Goal: Task Accomplishment & Management: Use online tool/utility

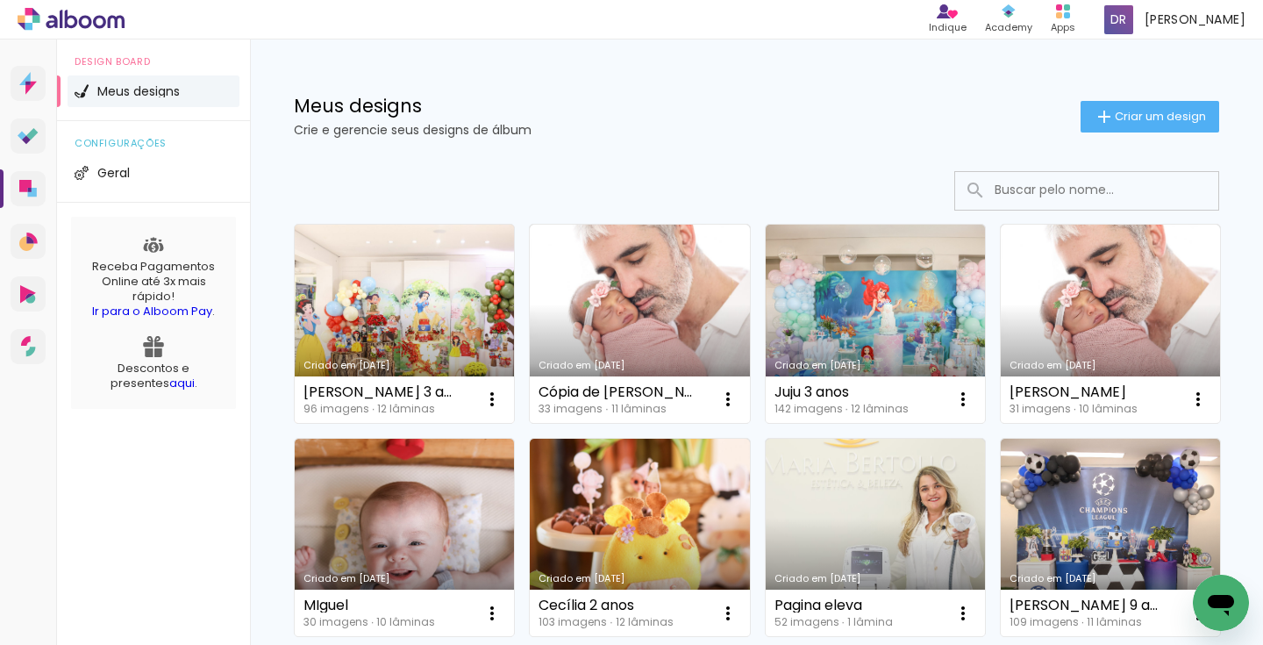
click at [398, 283] on link "Criado em [DATE]" at bounding box center [404, 323] width 219 height 198
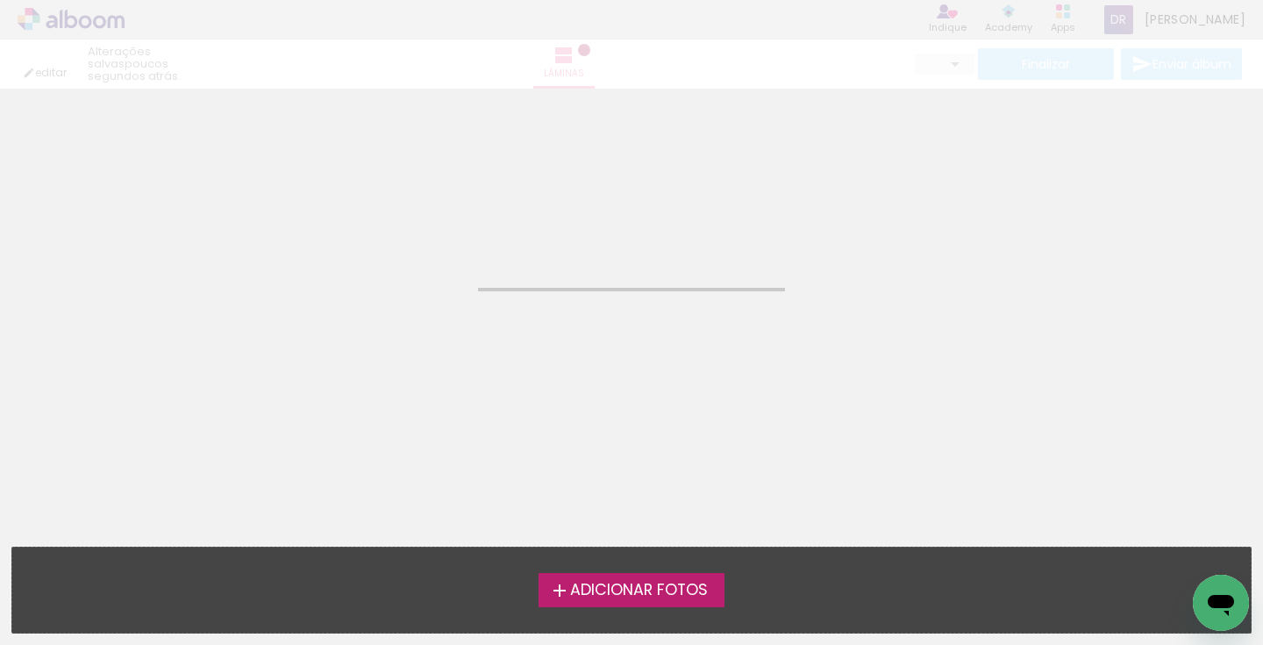
click at [398, 283] on neon-animated-pages "Confirmar Cancelar" at bounding box center [631, 322] width 1263 height 645
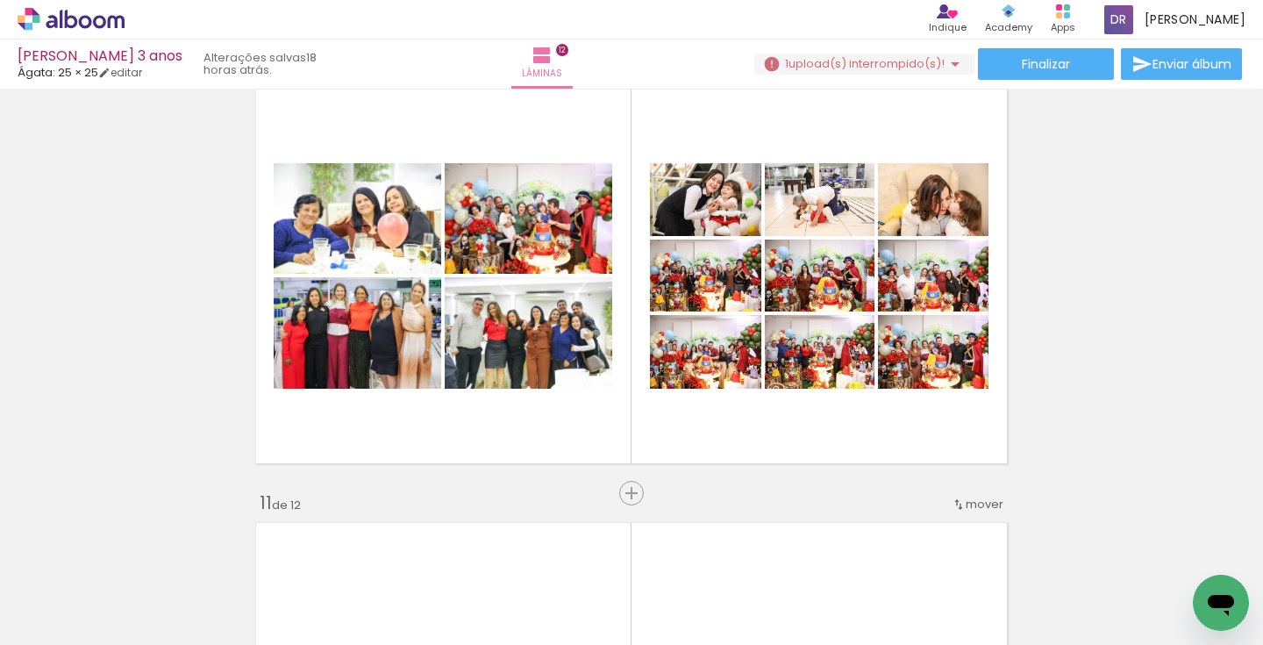
scroll to position [3953, 0]
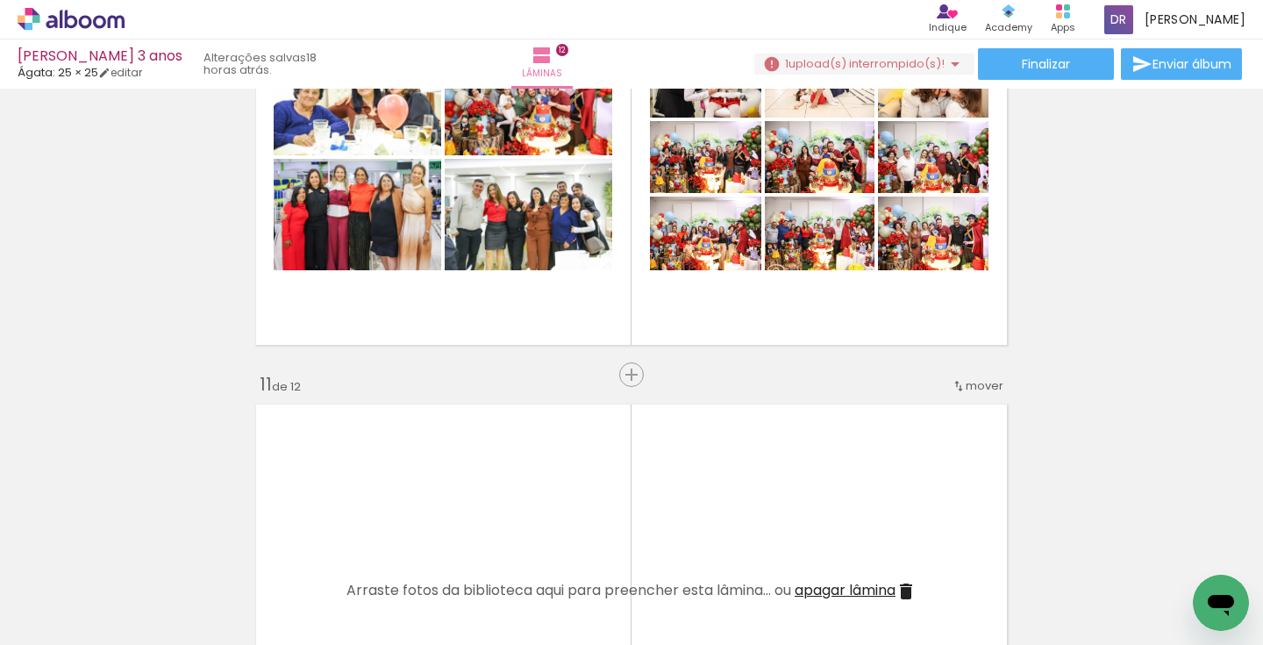
scroll to position [4102, 0]
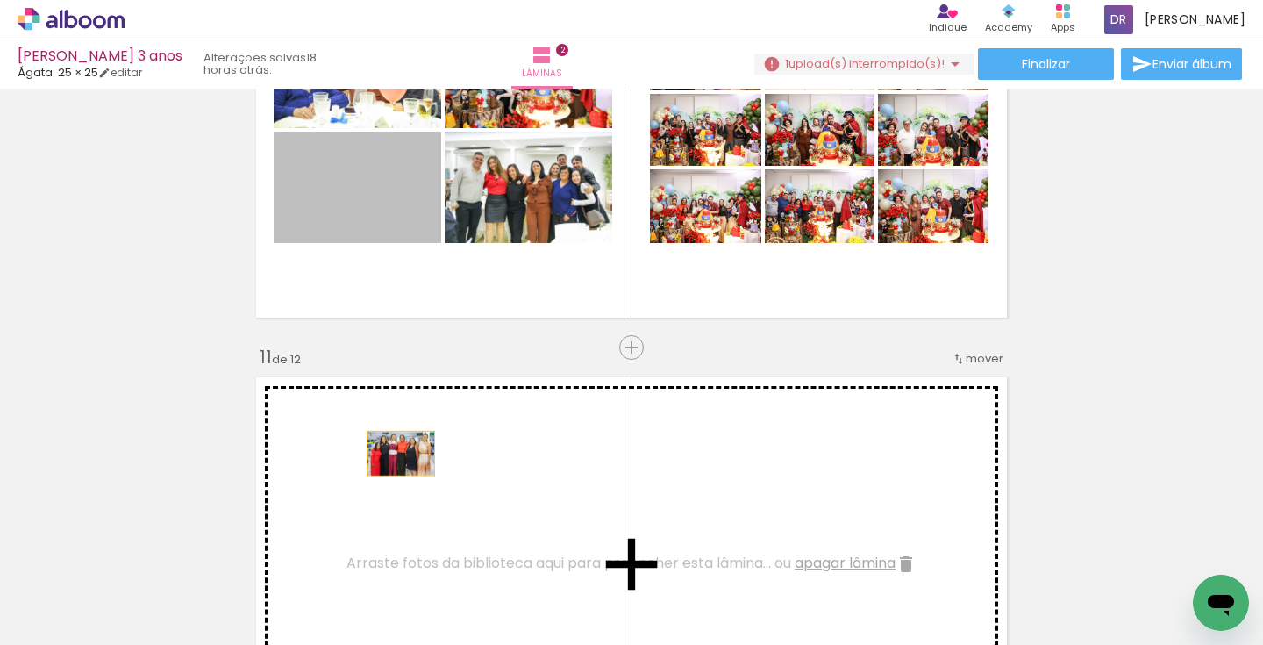
drag, startPoint x: 384, startPoint y: 261, endPoint x: 401, endPoint y: 453, distance: 192.8
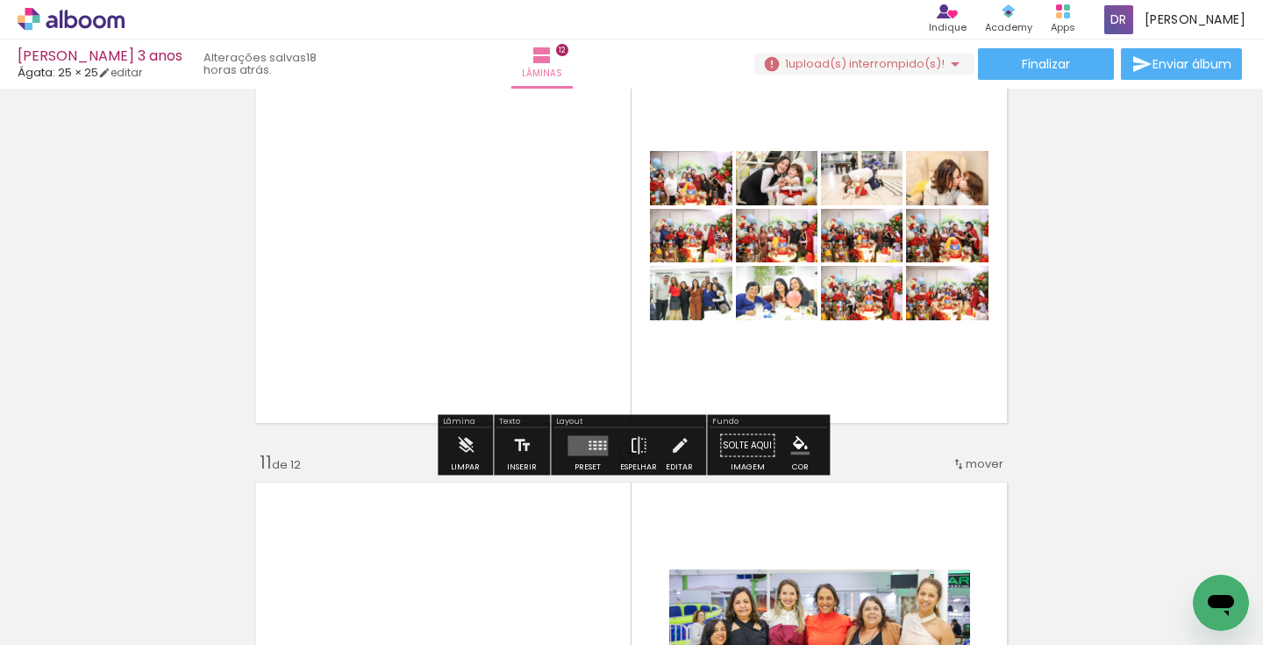
scroll to position [3998, 0]
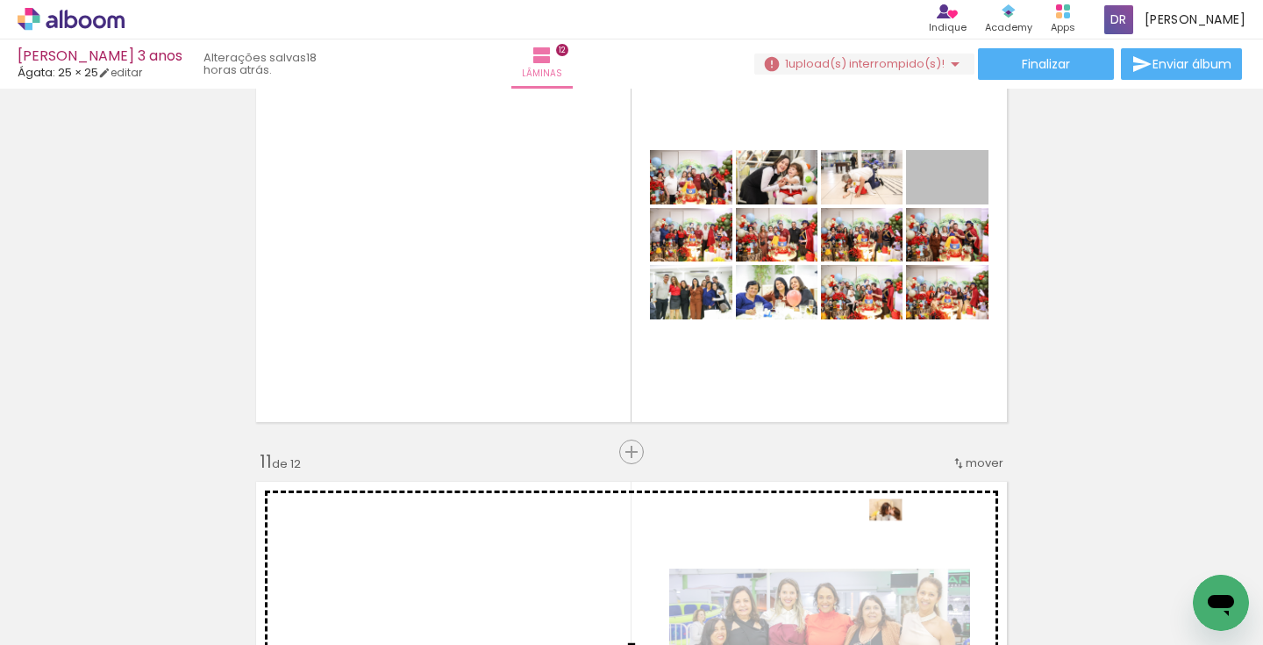
drag, startPoint x: 952, startPoint y: 186, endPoint x: 885, endPoint y: 510, distance: 330.6
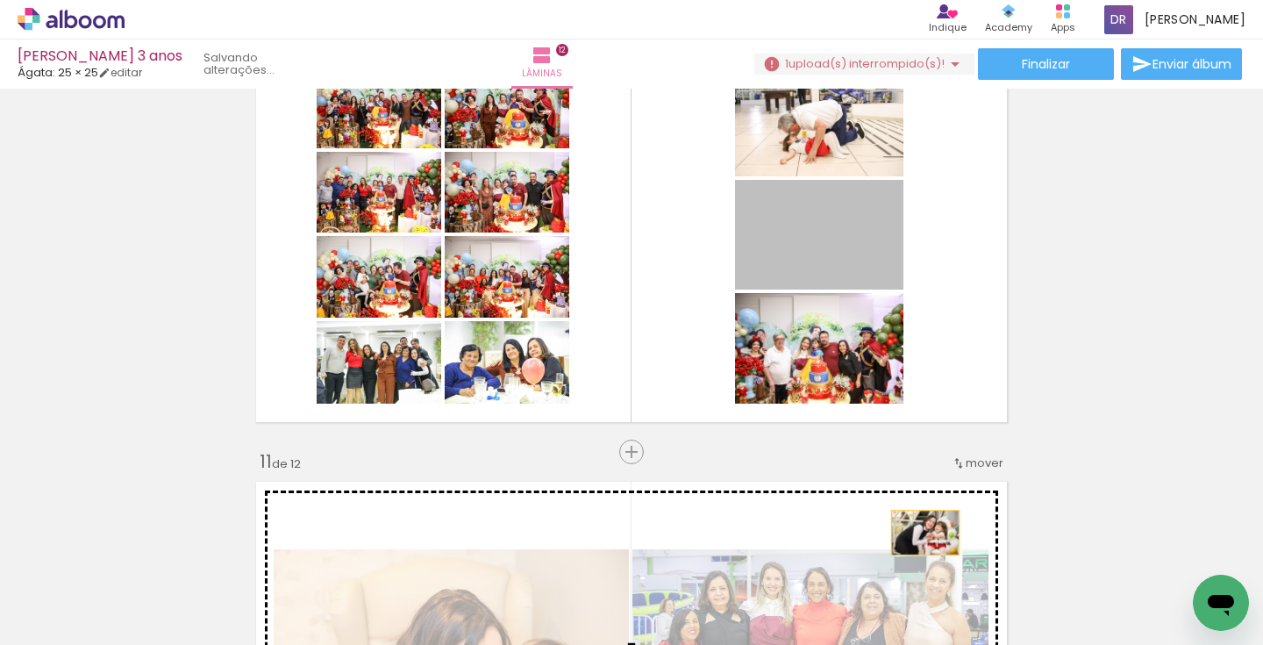
drag, startPoint x: 886, startPoint y: 371, endPoint x: 925, endPoint y: 532, distance: 166.1
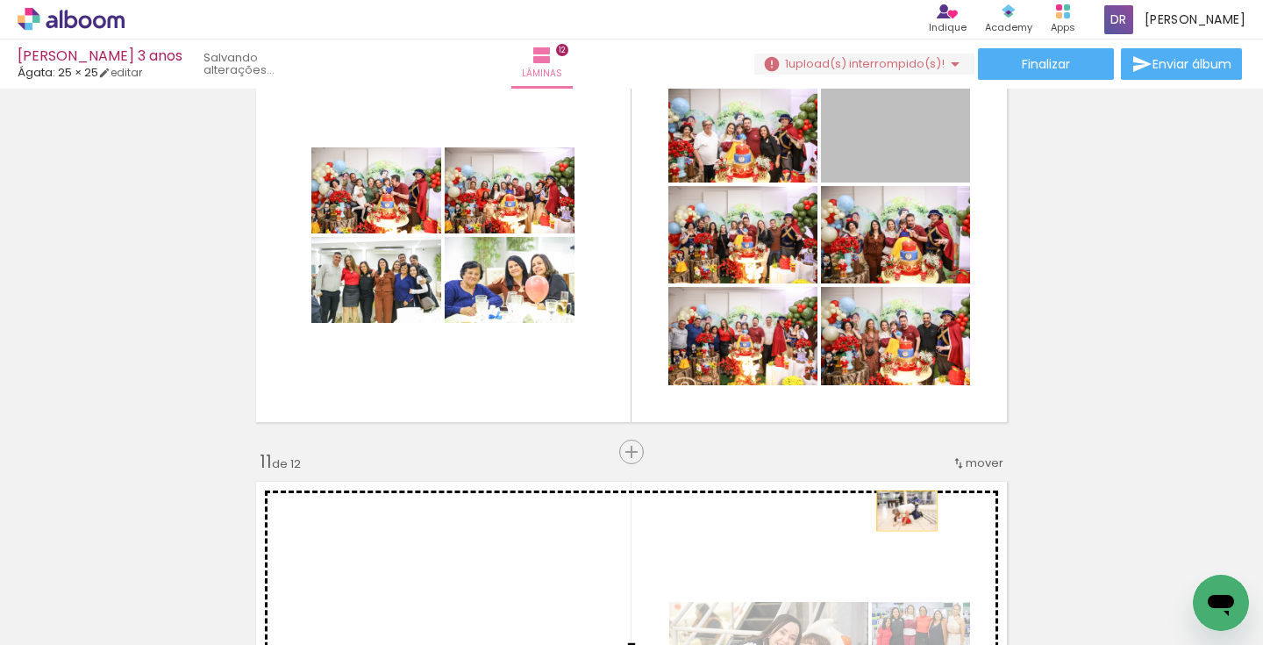
drag, startPoint x: 943, startPoint y: 162, endPoint x: 908, endPoint y: 509, distance: 348.2
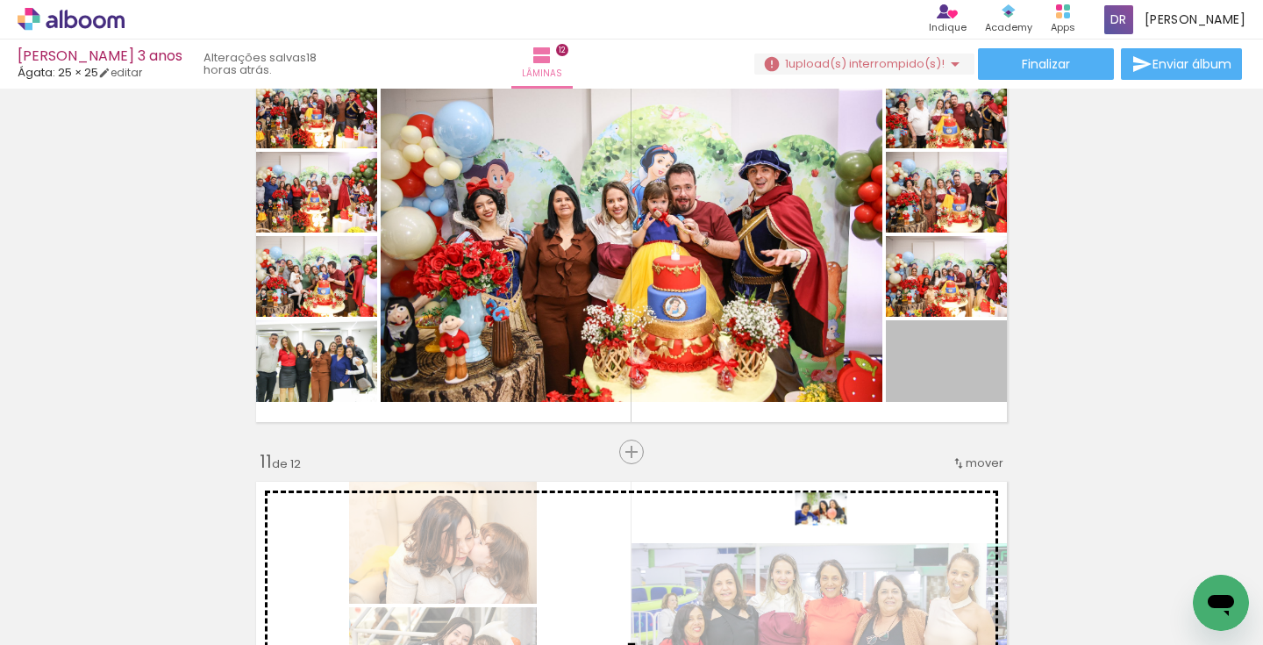
drag, startPoint x: 950, startPoint y: 373, endPoint x: 821, endPoint y: 510, distance: 188.0
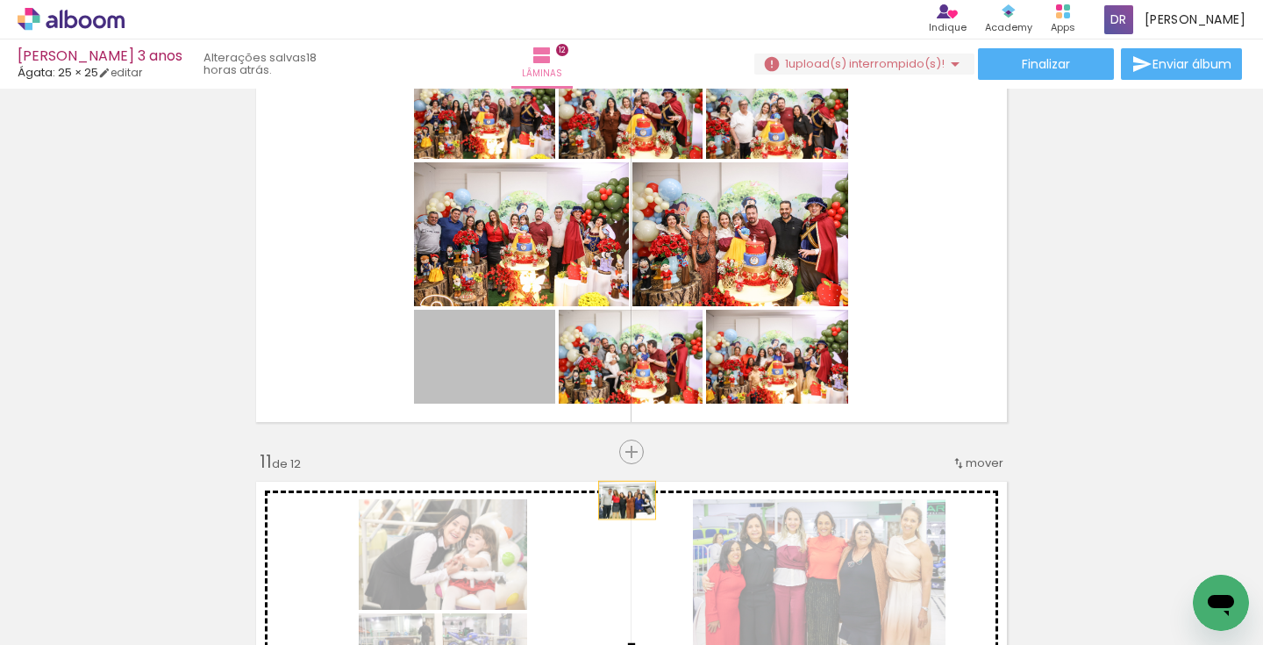
drag, startPoint x: 514, startPoint y: 379, endPoint x: 626, endPoint y: 502, distance: 167.0
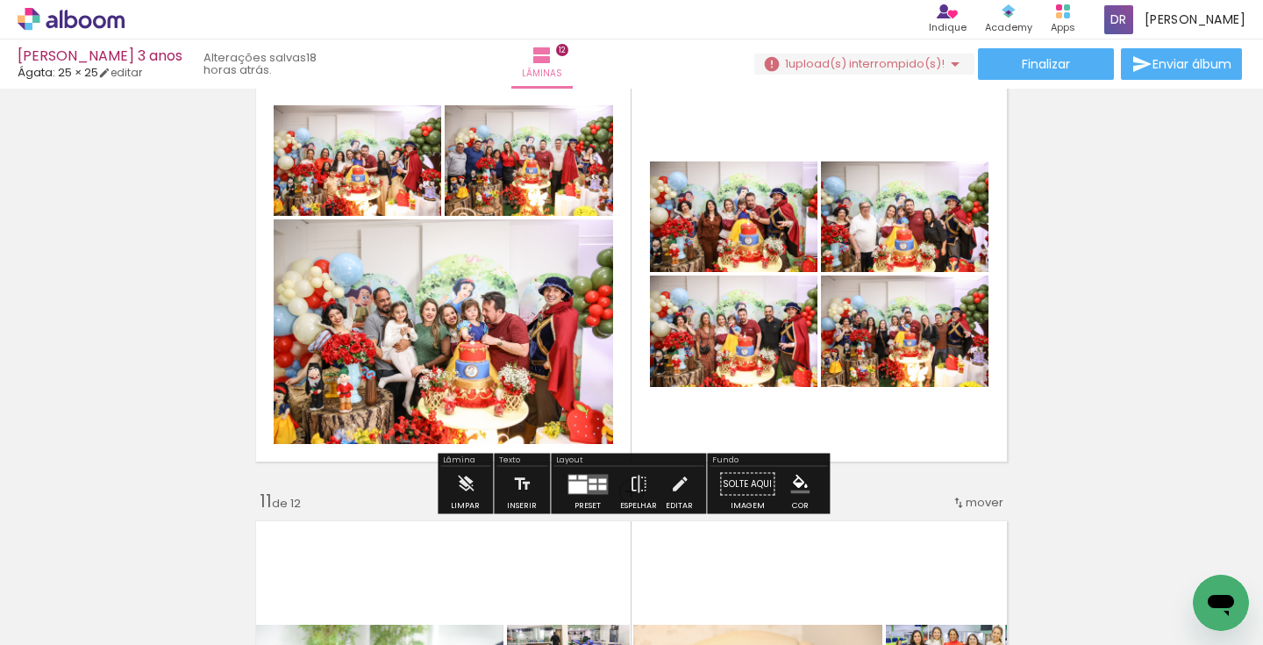
scroll to position [3957, 0]
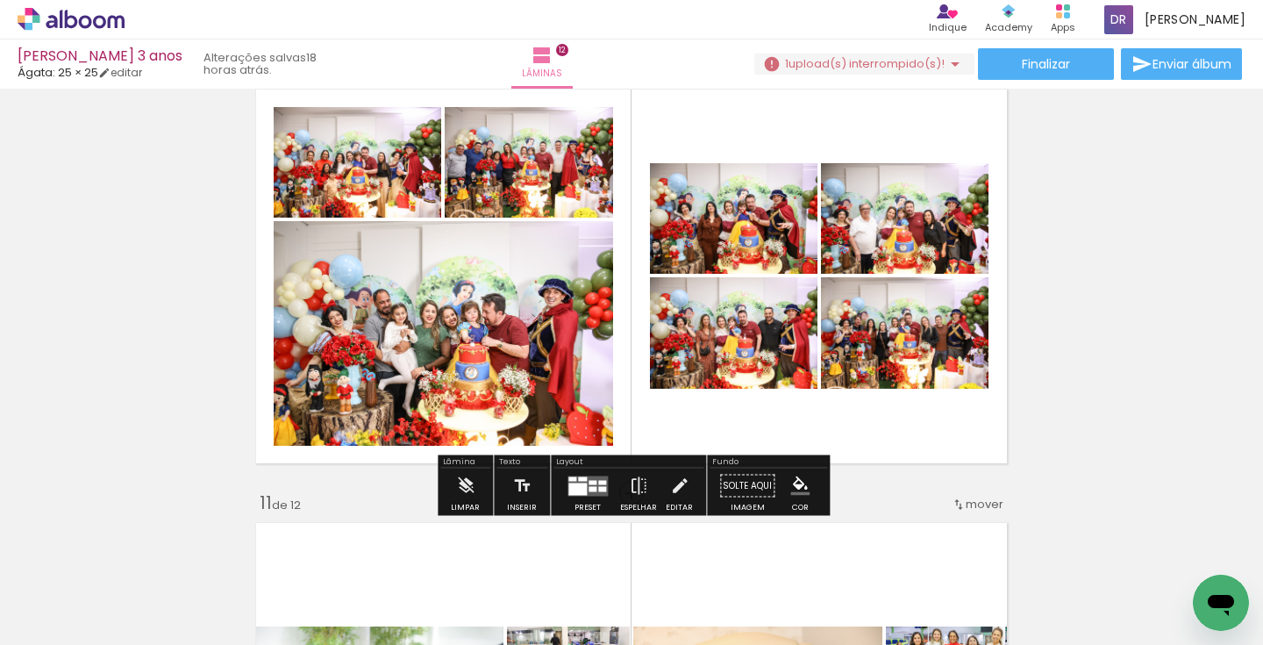
click at [583, 489] on div at bounding box center [577, 488] width 18 height 12
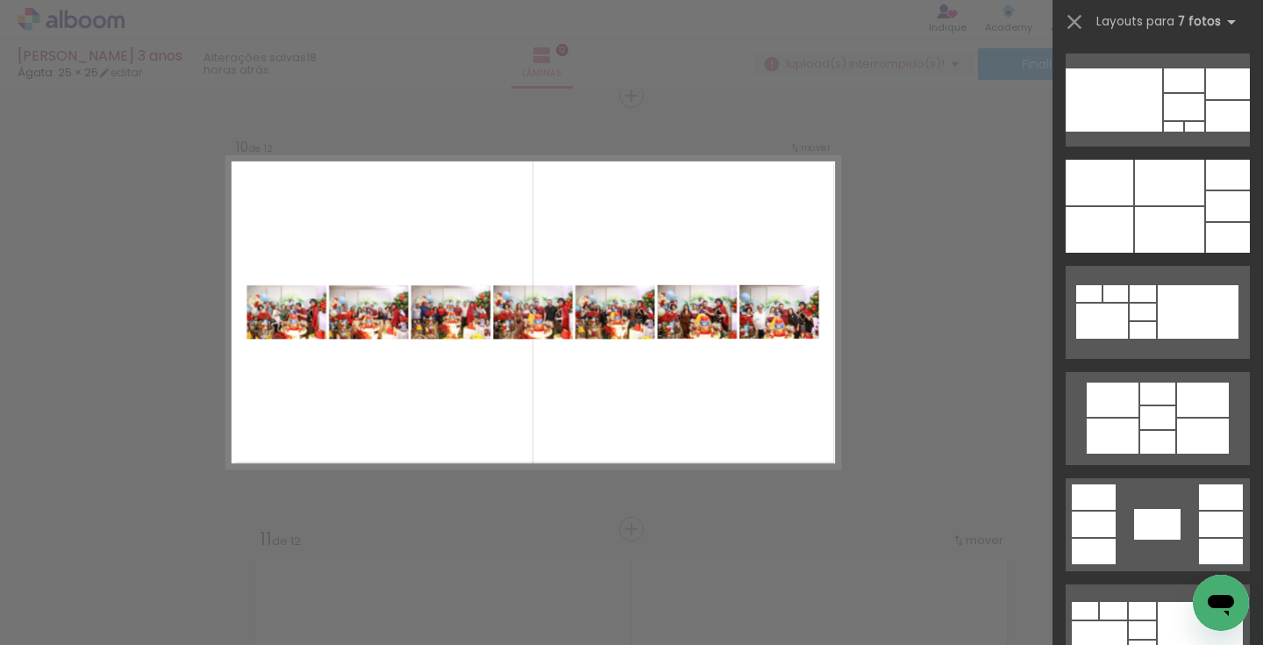
scroll to position [2498, 0]
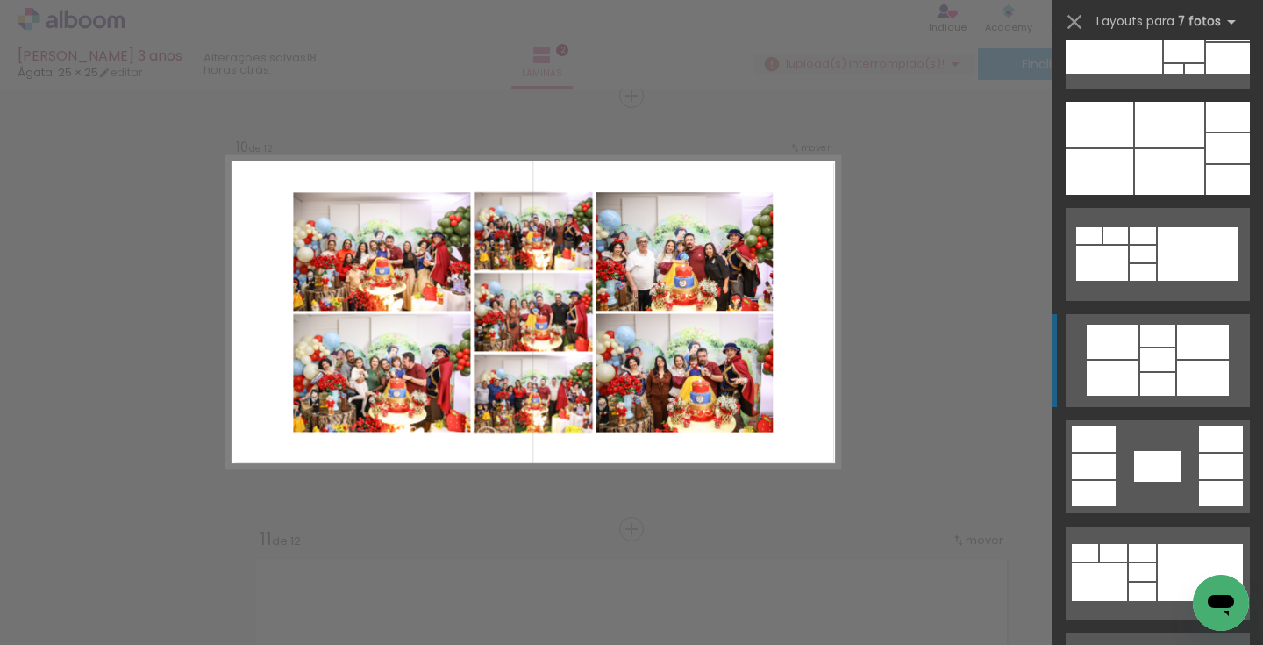
click at [1202, 367] on div at bounding box center [1203, 377] width 52 height 35
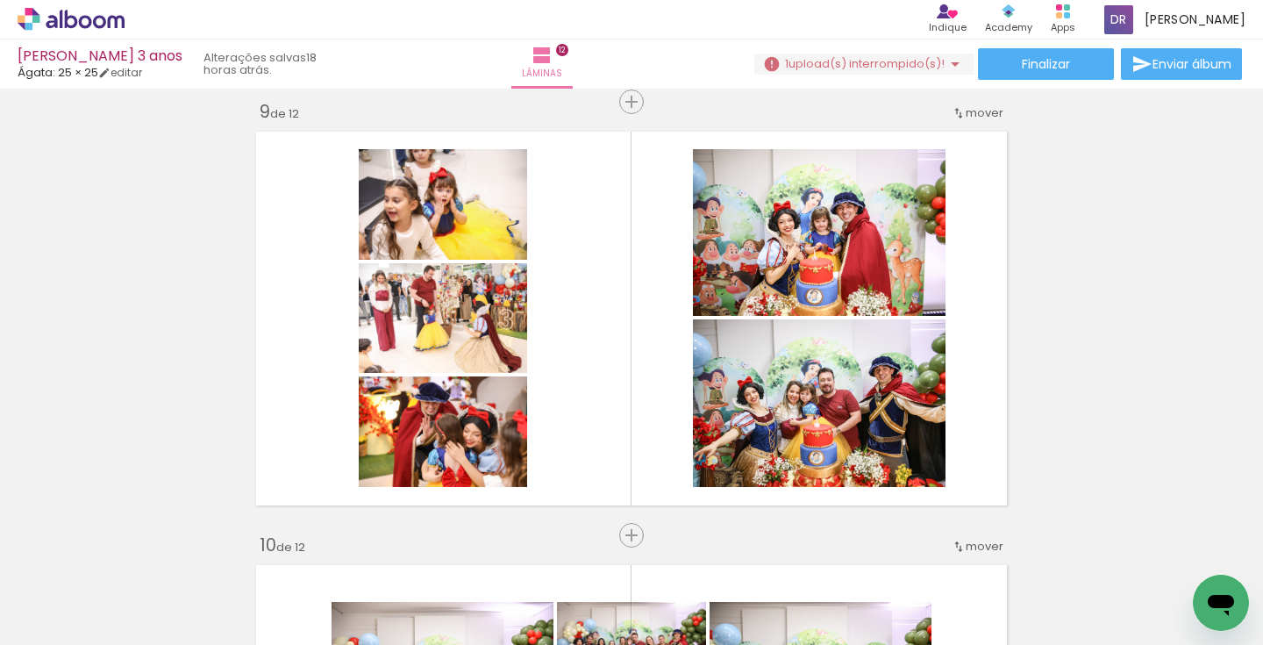
scroll to position [3480, 0]
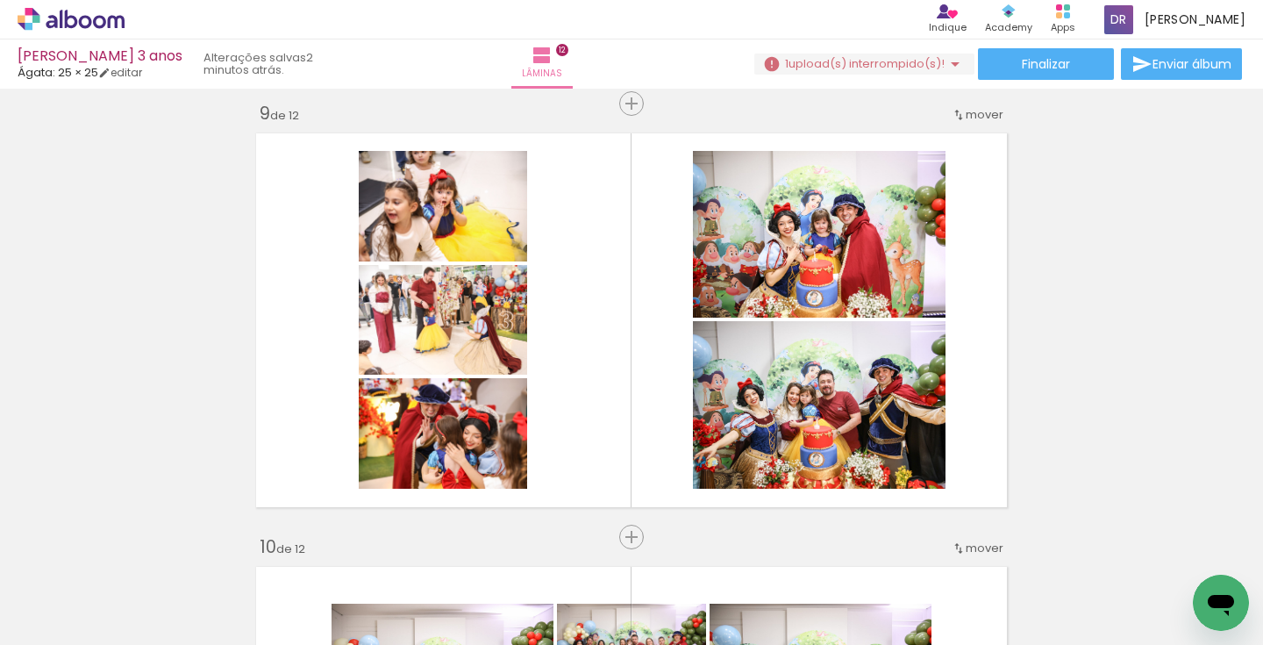
scroll to position [2498, 0]
click at [69, 607] on paper-button "Adicionar Fotos" at bounding box center [53, 621] width 85 height 28
click at [0, 0] on input "file" at bounding box center [0, 0] width 0 height 0
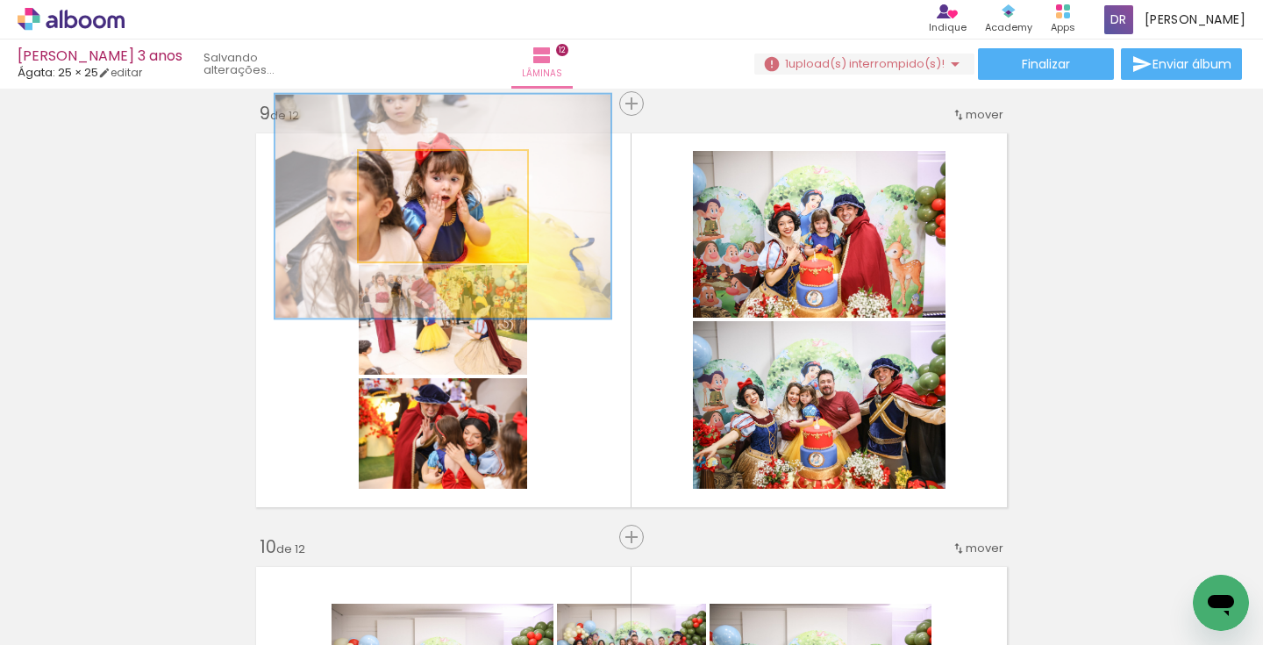
drag, startPoint x: 407, startPoint y: 169, endPoint x: 467, endPoint y: 175, distance: 59.9
type paper-slider "200"
click at [467, 173] on div at bounding box center [459, 169] width 28 height 28
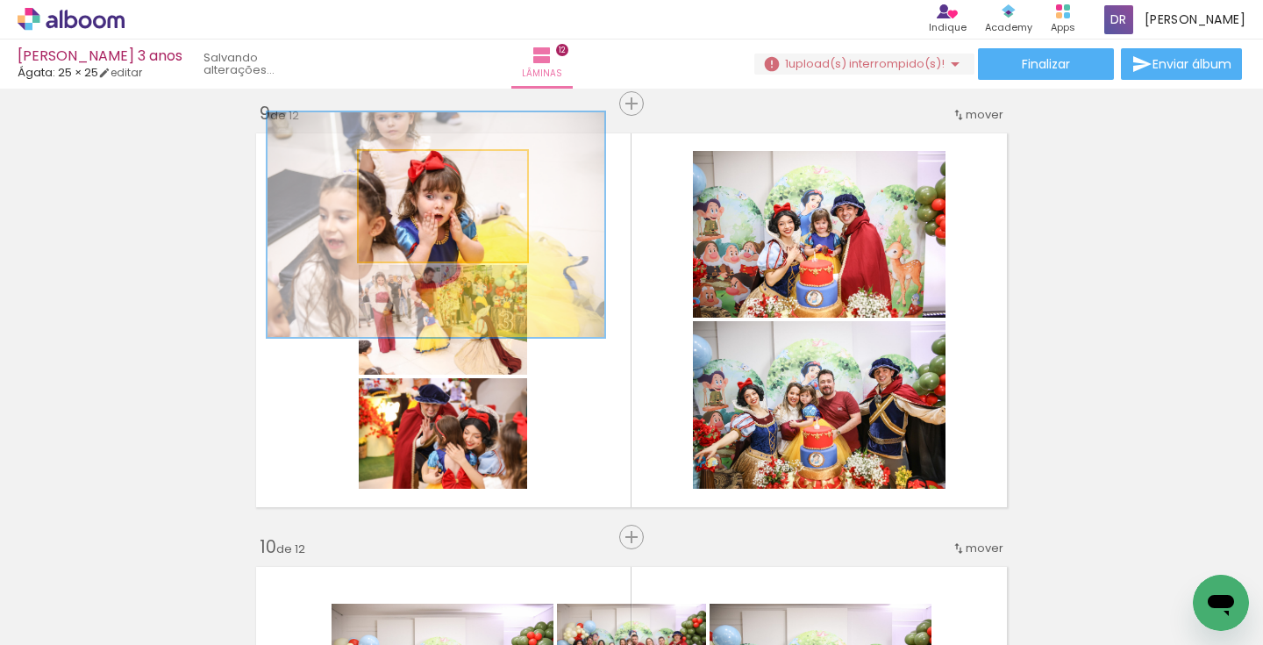
drag, startPoint x: 467, startPoint y: 211, endPoint x: 460, endPoint y: 230, distance: 19.7
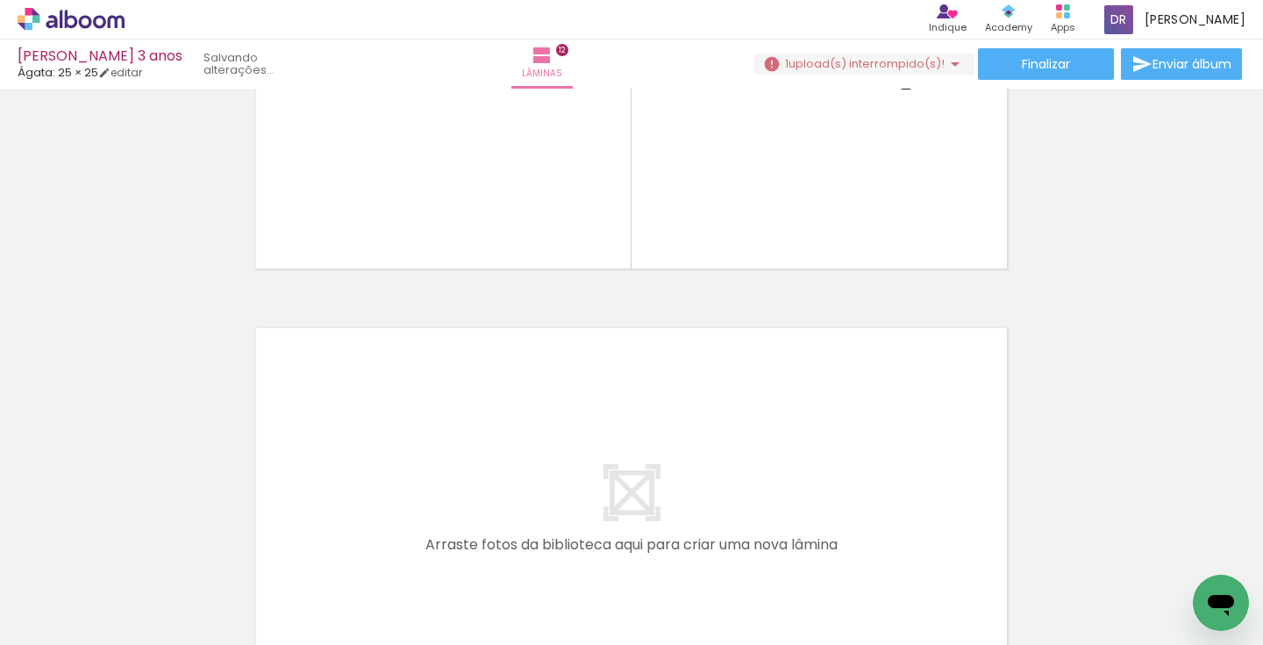
scroll to position [4969, 0]
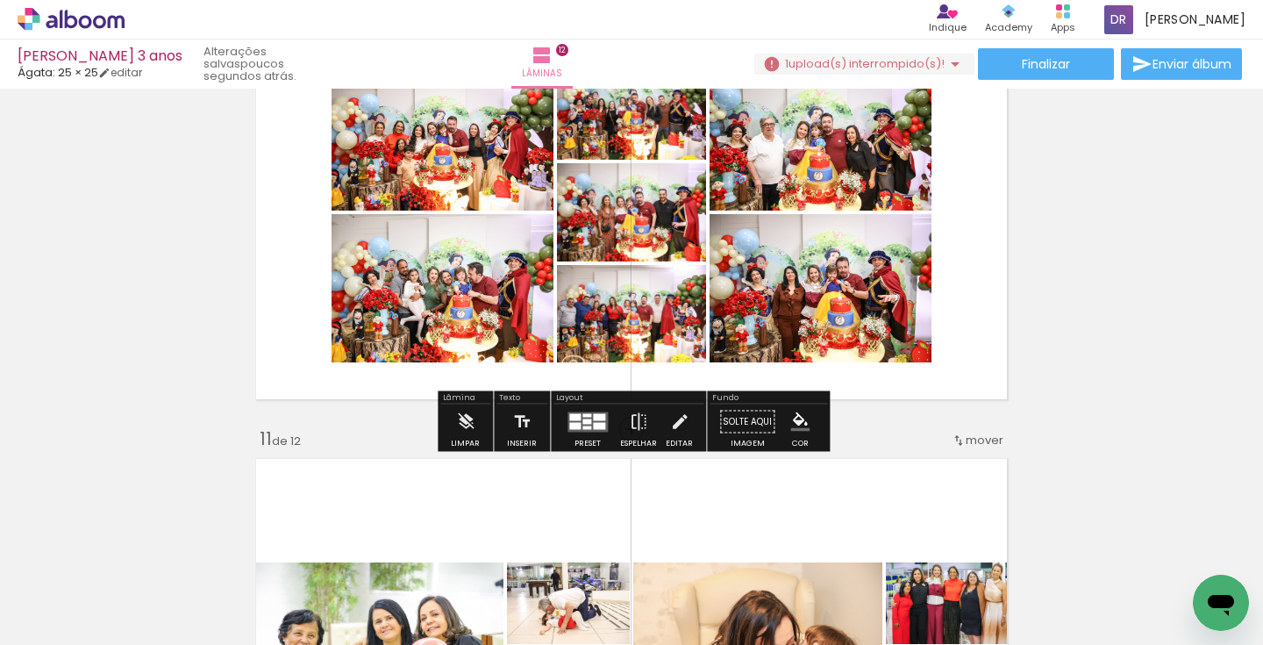
scroll to position [4051, 0]
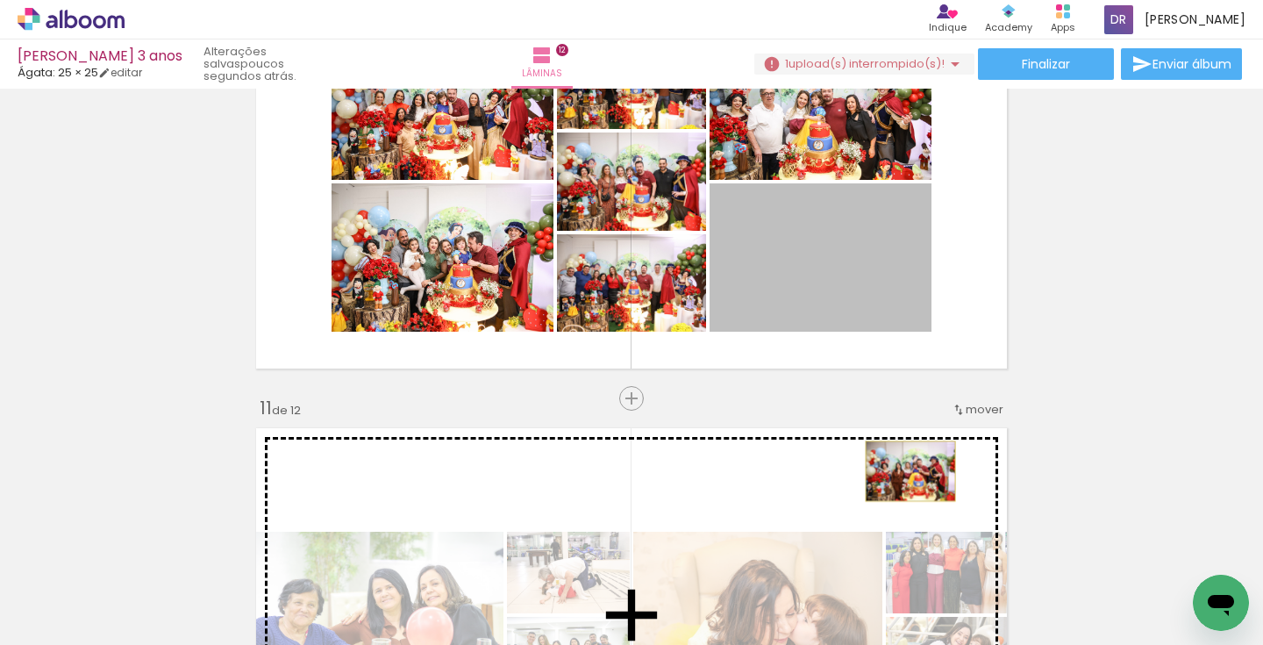
drag, startPoint x: 909, startPoint y: 278, endPoint x: 909, endPoint y: 471, distance: 192.9
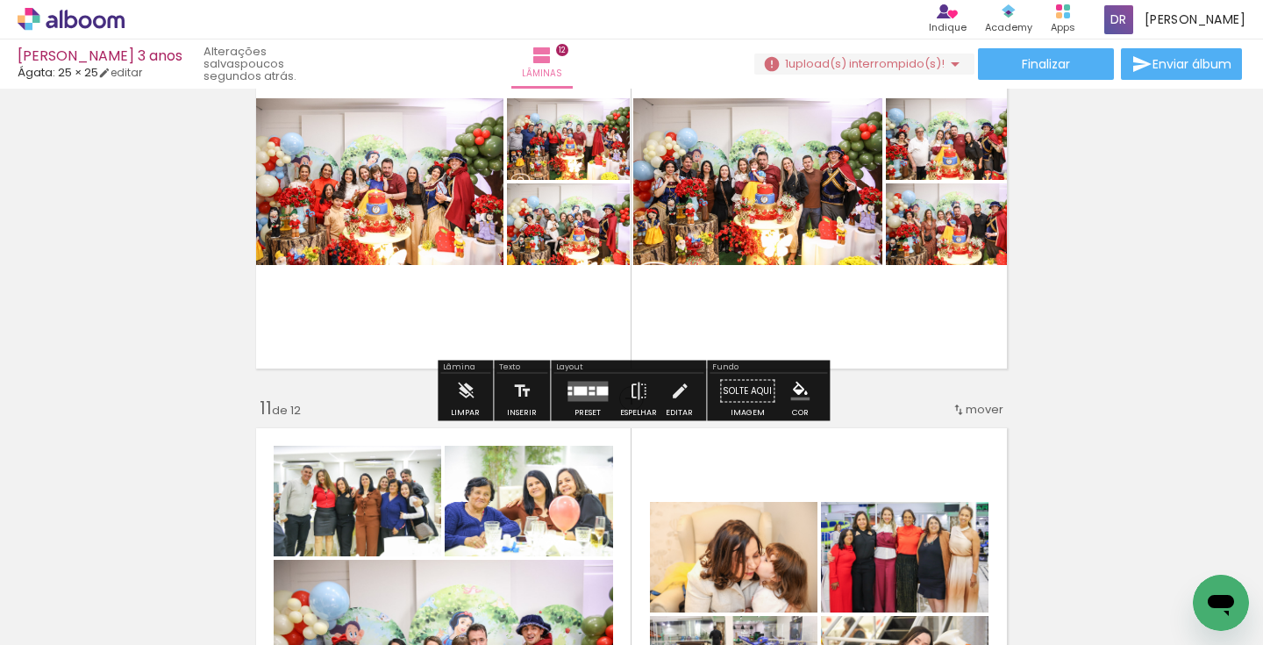
scroll to position [4038, 0]
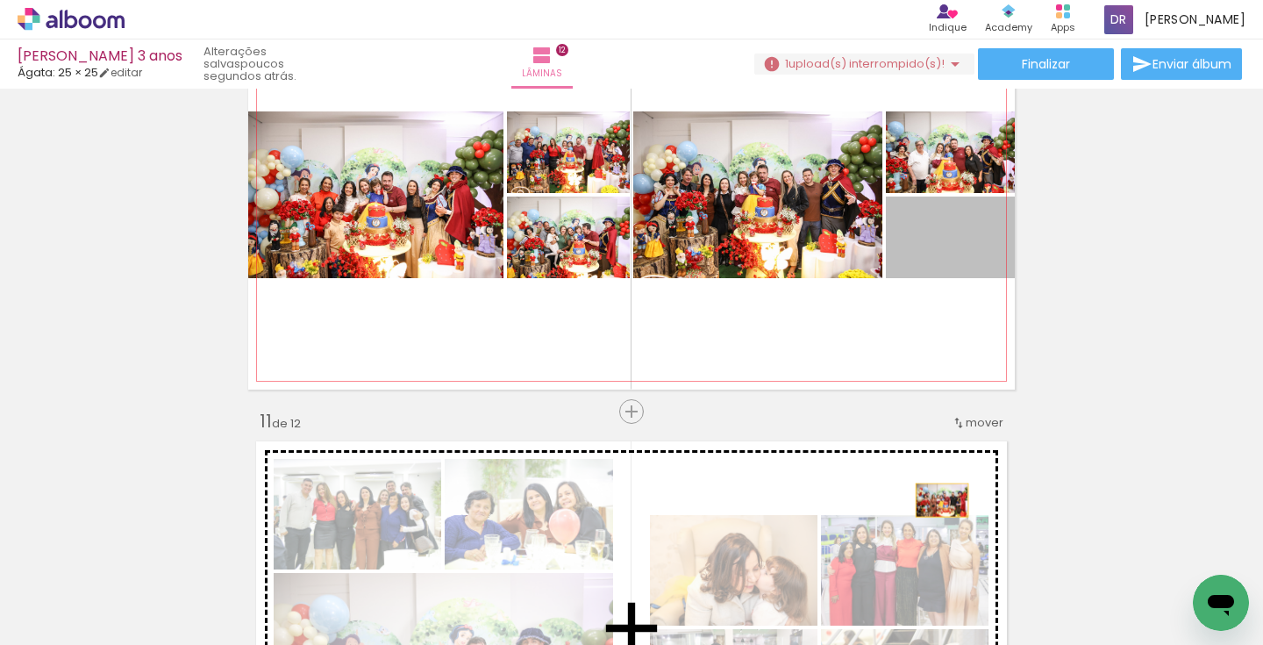
drag, startPoint x: 988, startPoint y: 257, endPoint x: 941, endPoint y: 499, distance: 246.6
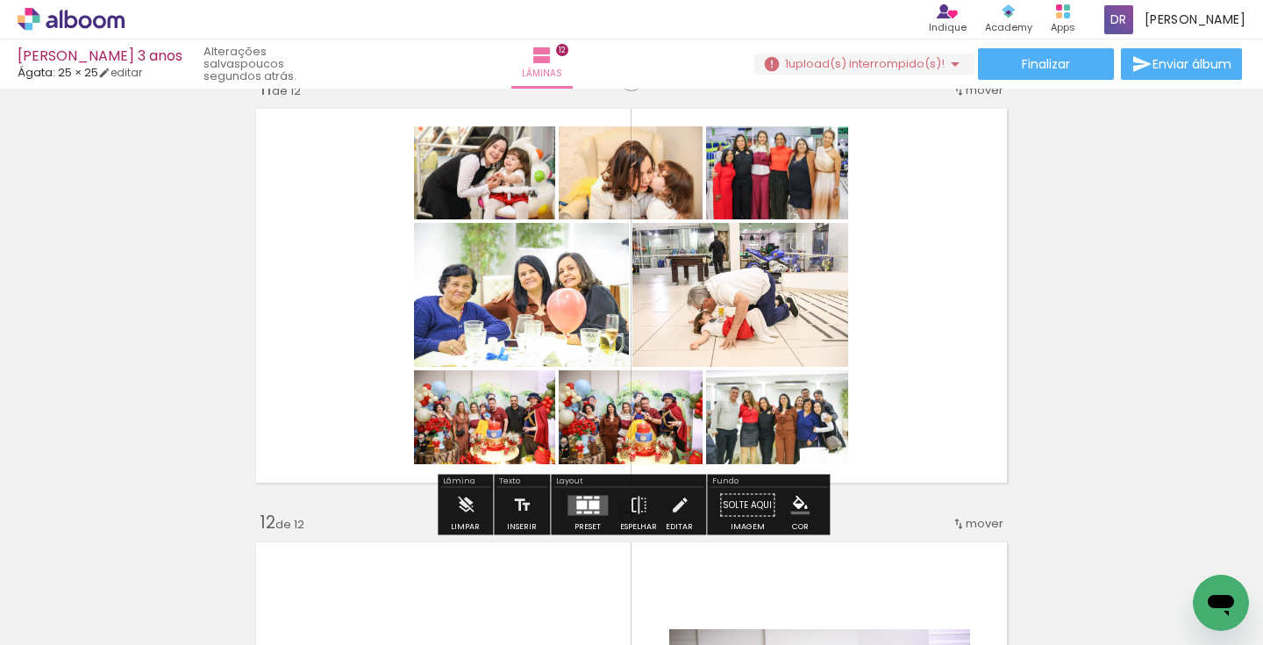
scroll to position [4379, 0]
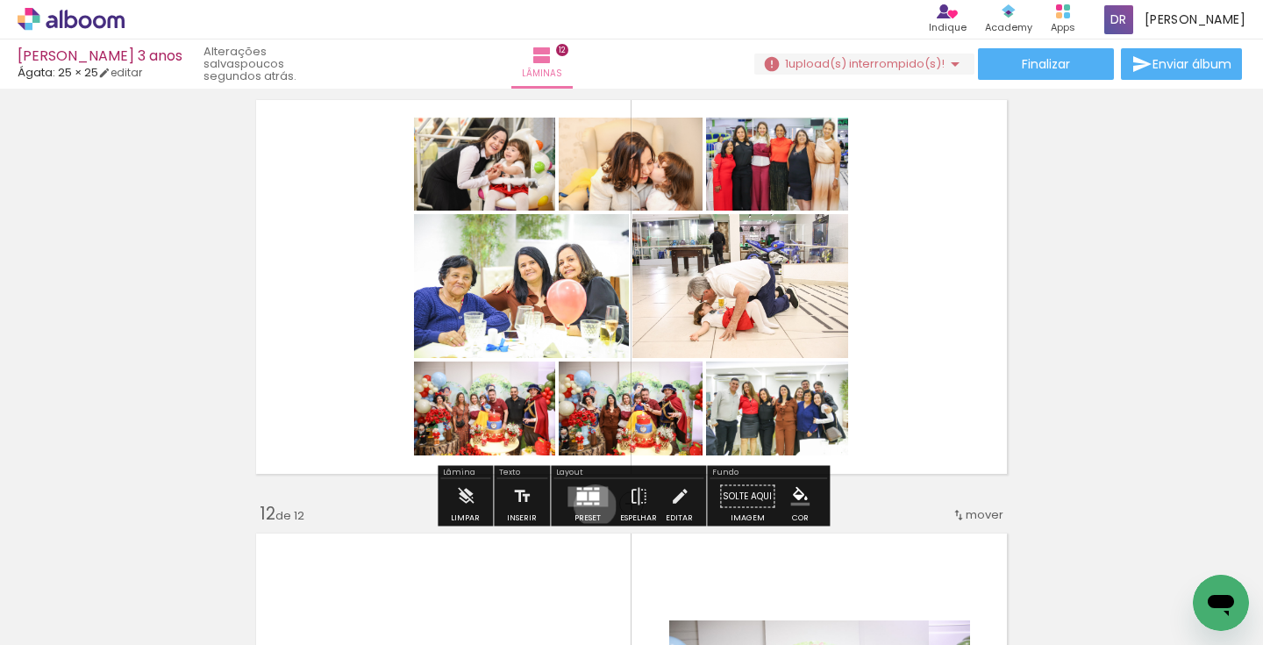
click at [591, 505] on quentale-layouter at bounding box center [587, 496] width 40 height 20
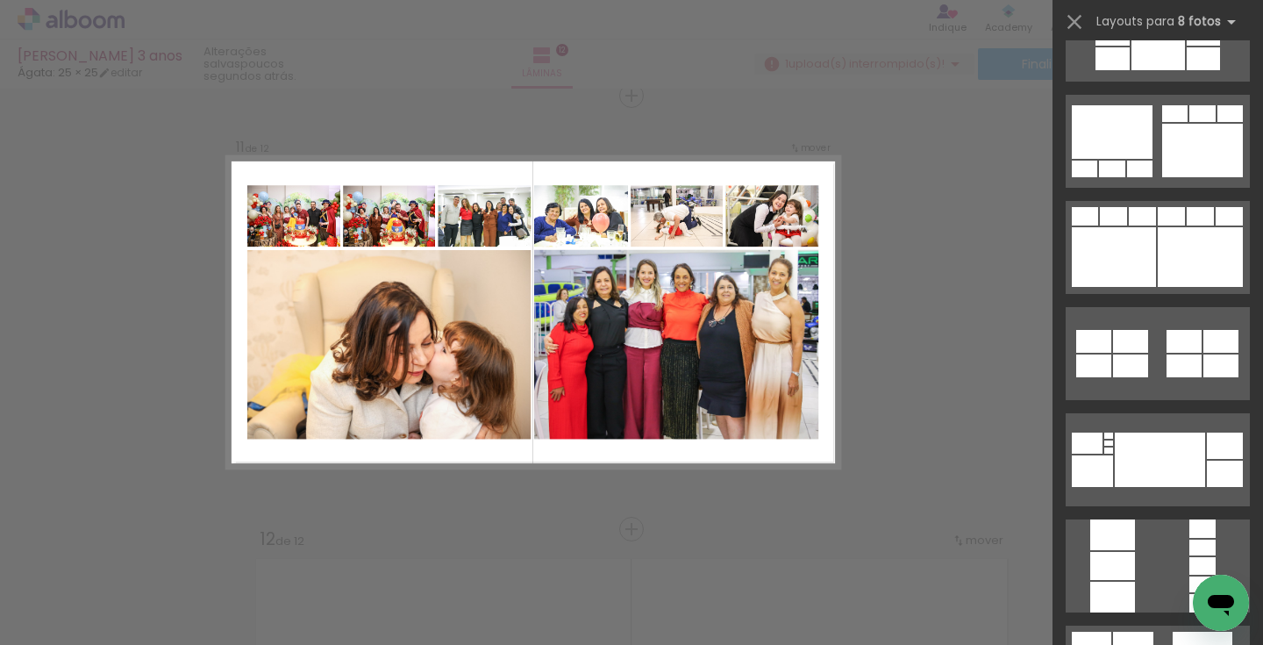
scroll to position [168, 0]
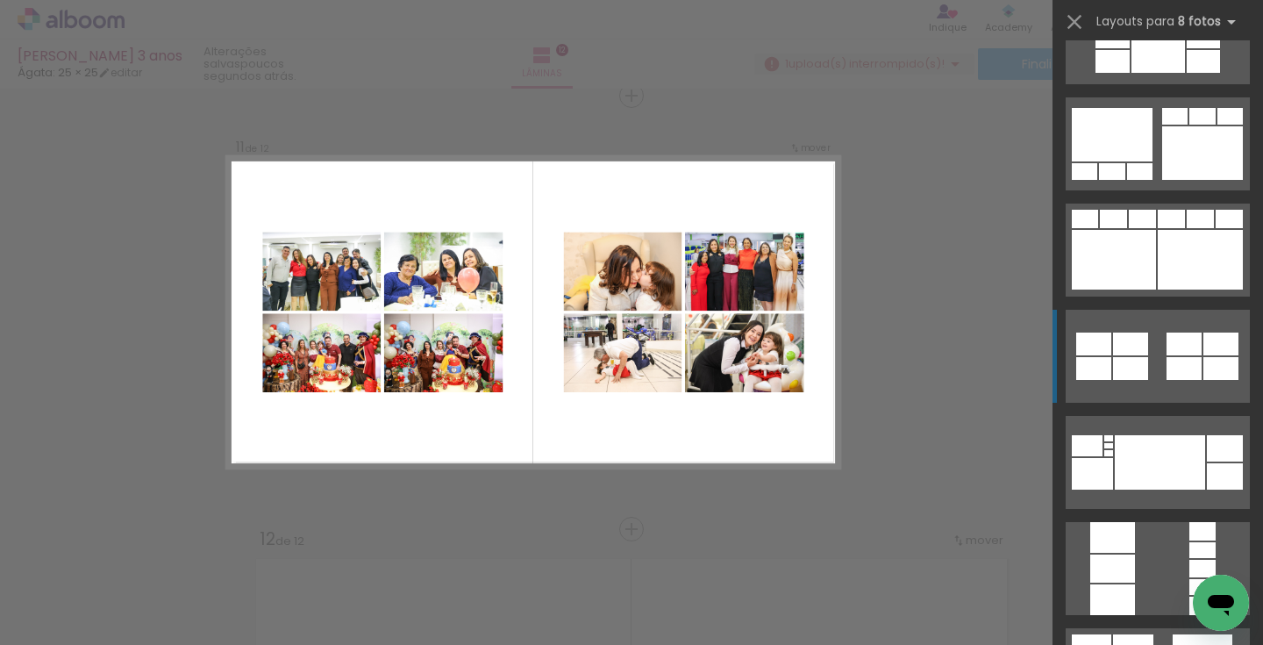
click at [1200, 373] on div at bounding box center [1183, 368] width 35 height 23
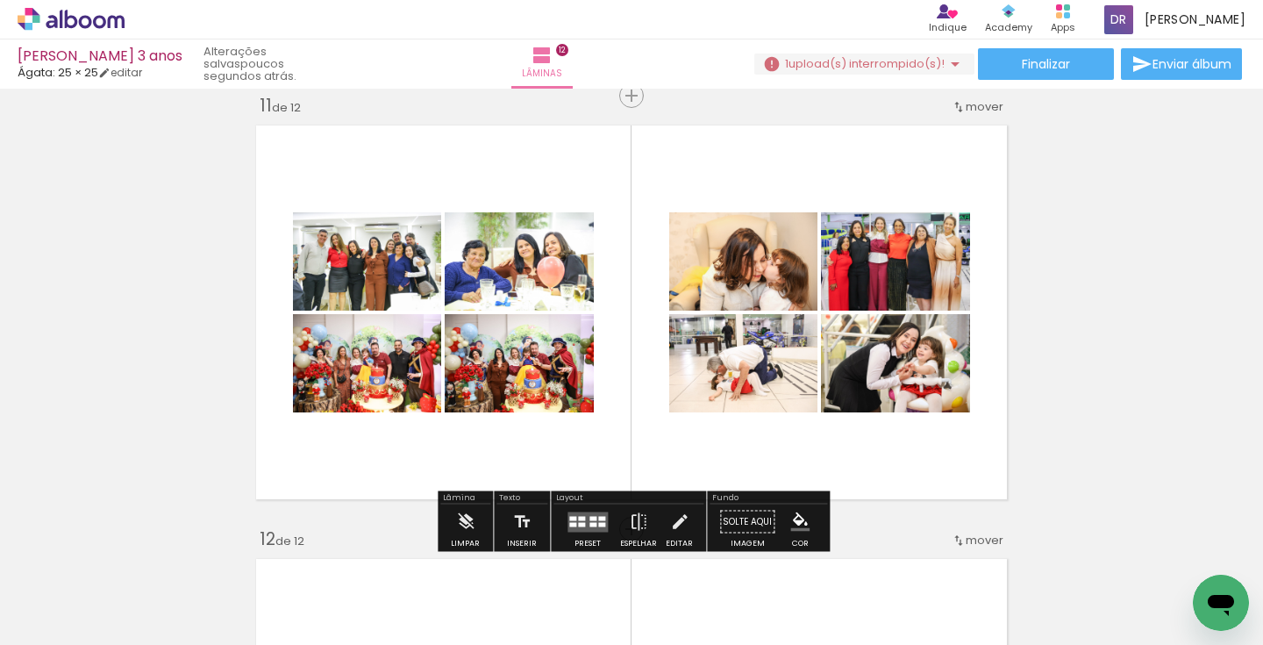
scroll to position [0, 0]
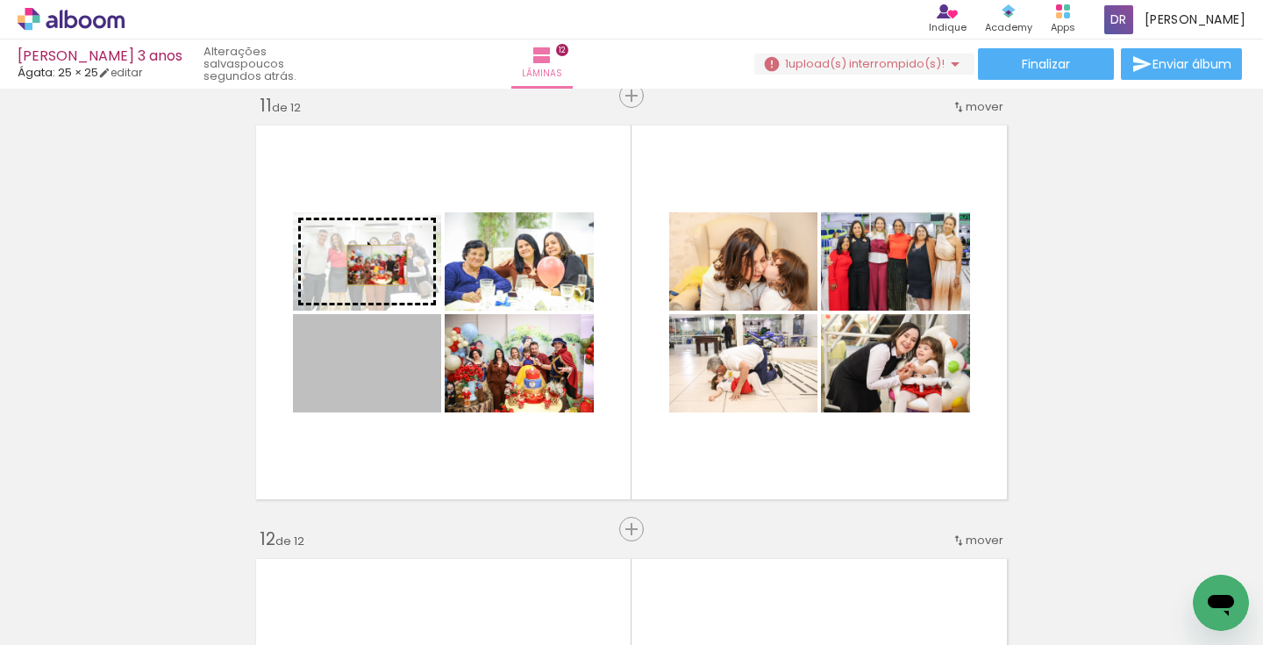
drag, startPoint x: 379, startPoint y: 376, endPoint x: 376, endPoint y: 265, distance: 111.4
click at [0, 0] on slot at bounding box center [0, 0] width 0 height 0
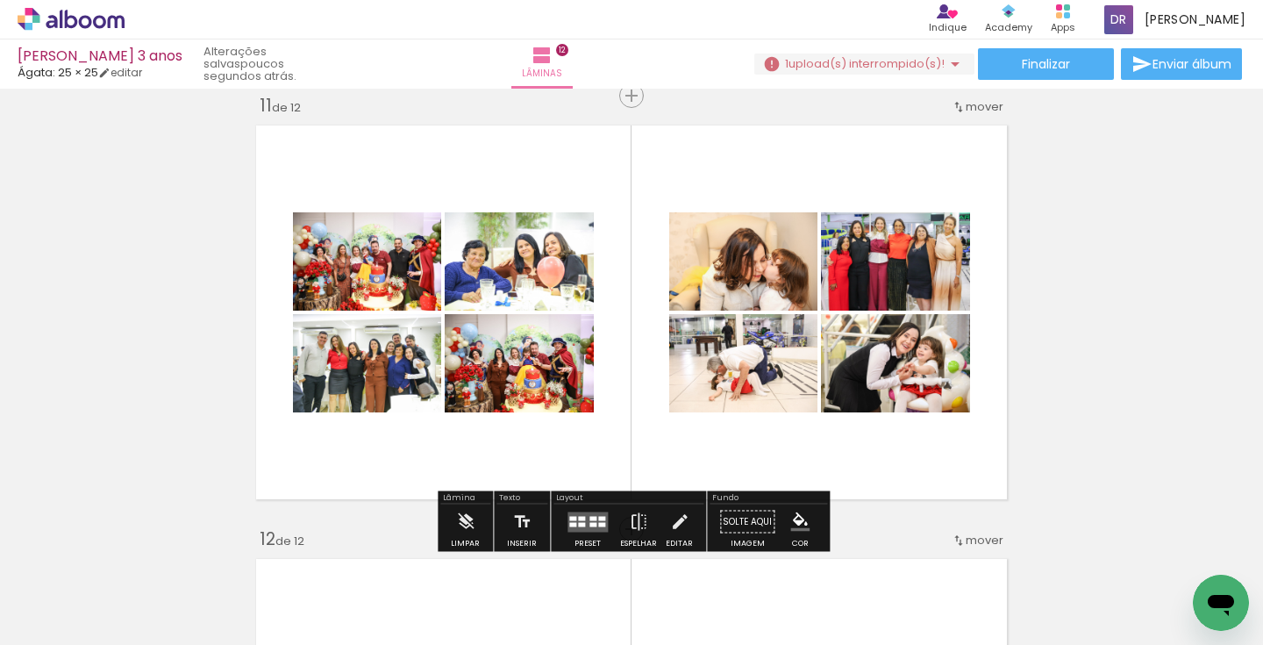
scroll to position [4358, 0]
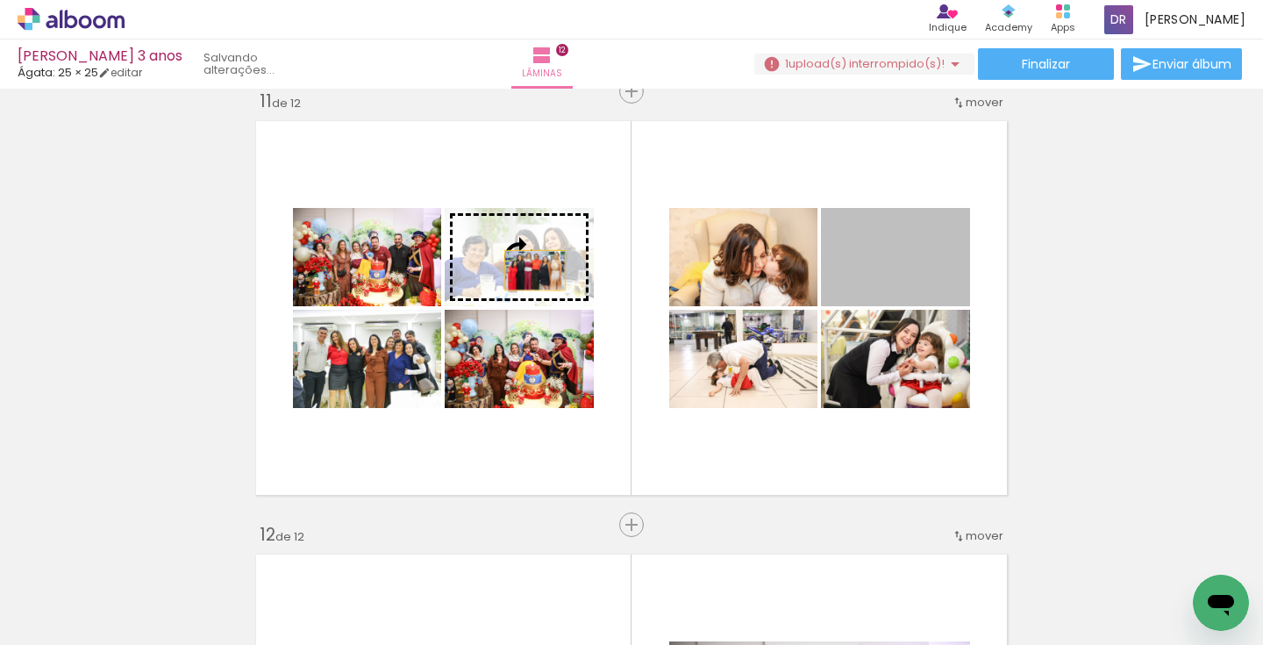
drag, startPoint x: 952, startPoint y: 259, endPoint x: 535, endPoint y: 269, distance: 417.6
click at [0, 0] on slot at bounding box center [0, 0] width 0 height 0
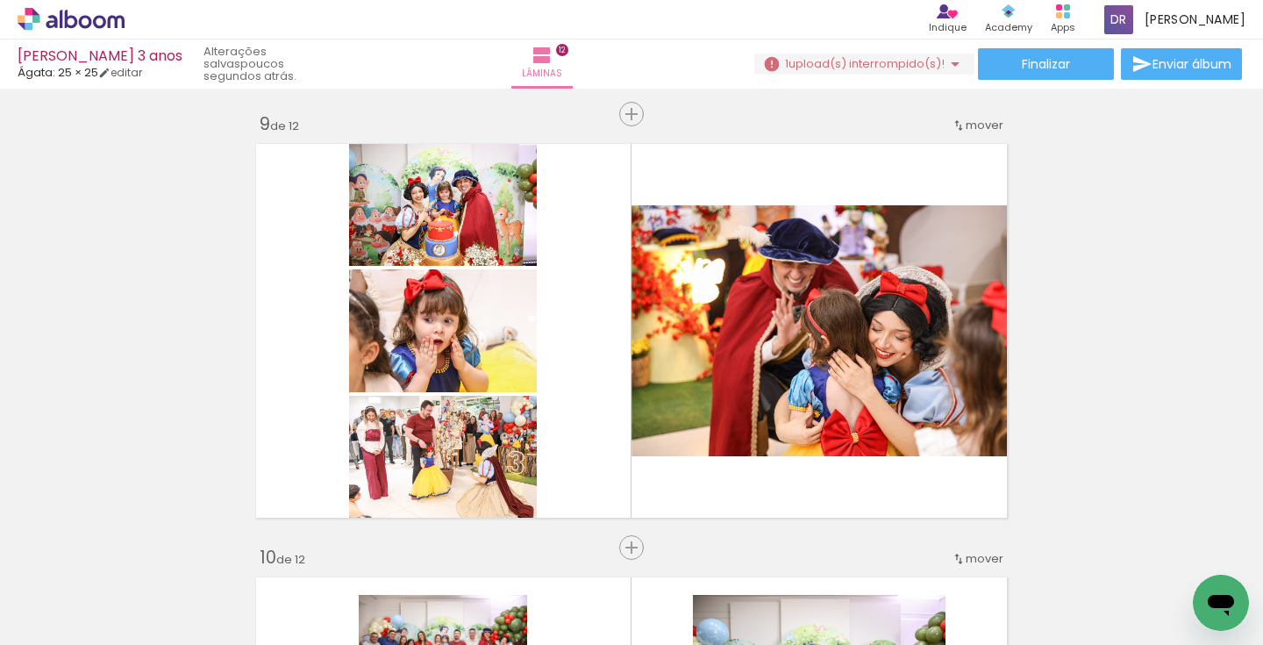
scroll to position [0, 0]
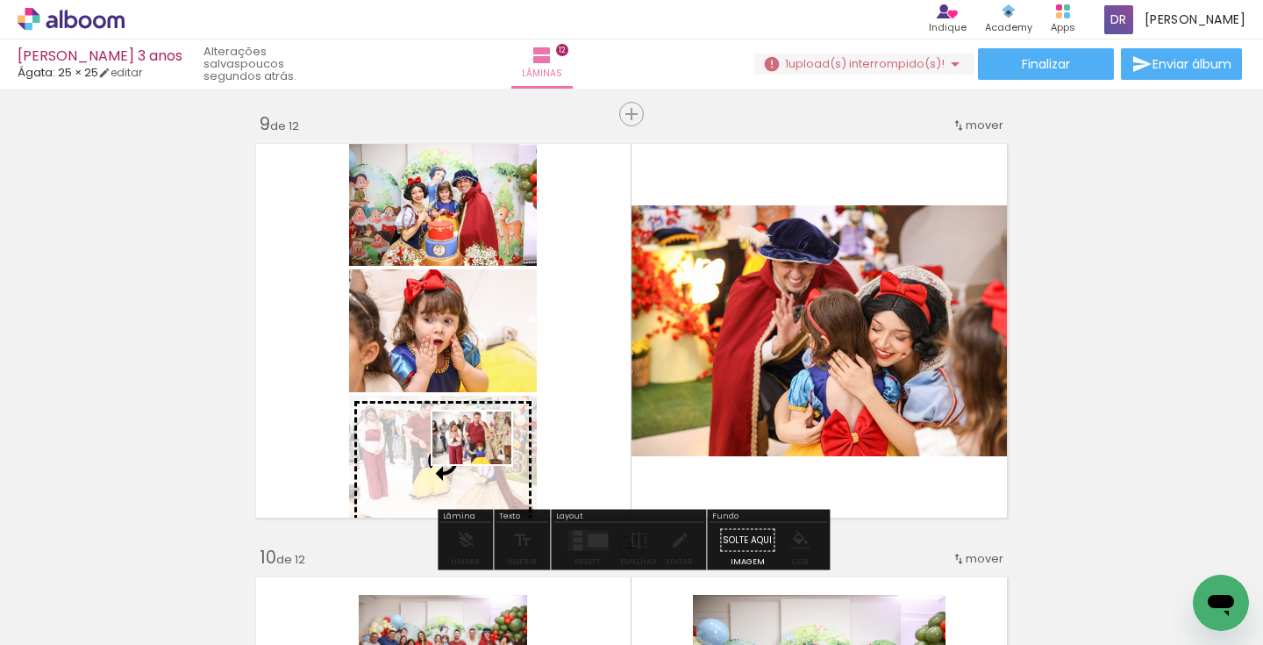
drag, startPoint x: 1000, startPoint y: 582, endPoint x: 485, endPoint y: 463, distance: 528.4
click at [485, 464] on quentale-workspace at bounding box center [631, 322] width 1263 height 645
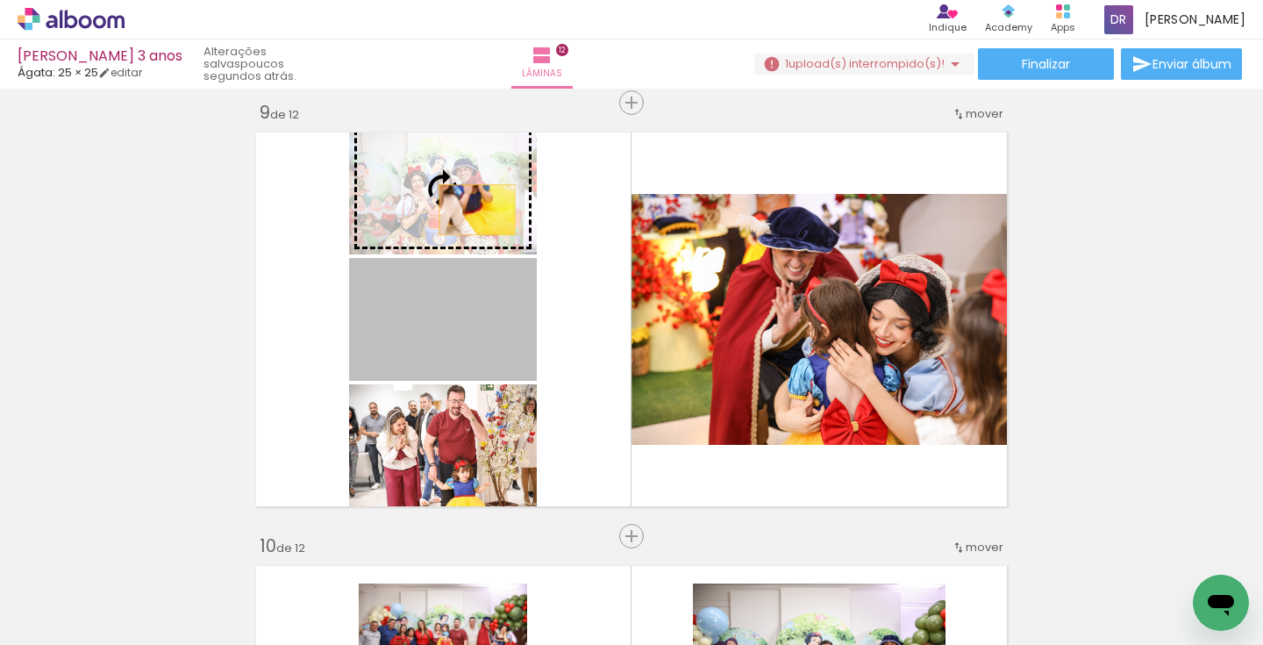
scroll to position [3482, 0]
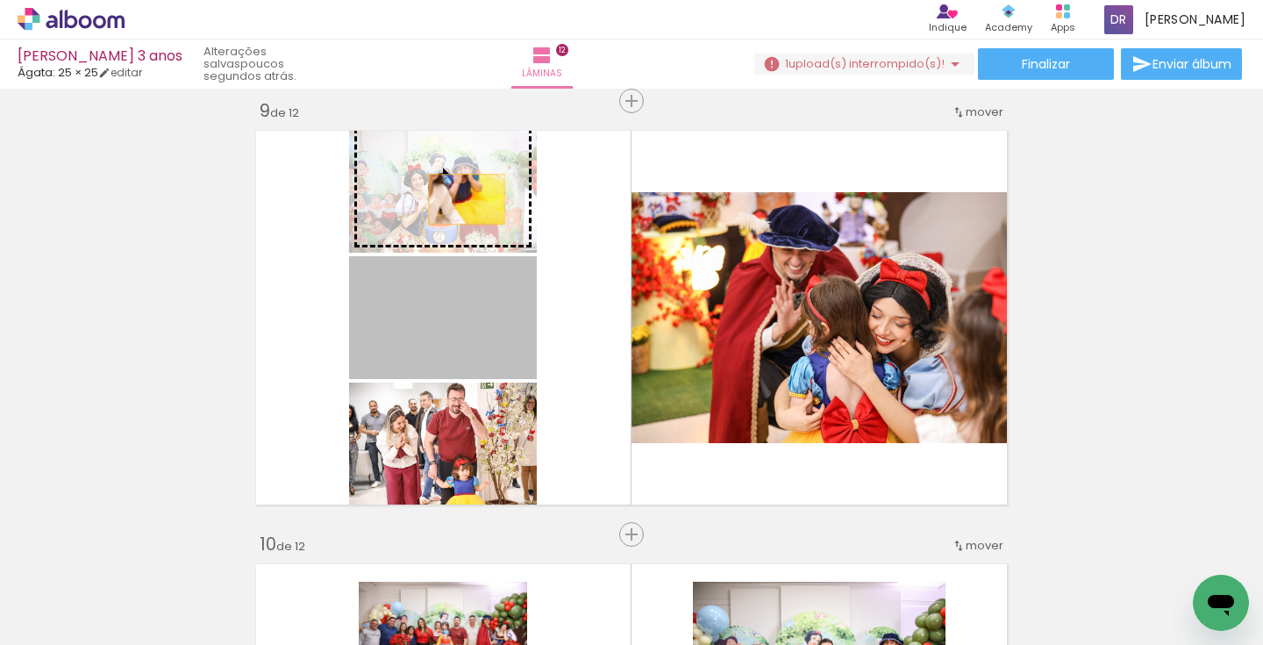
drag, startPoint x: 488, startPoint y: 334, endPoint x: 466, endPoint y: 201, distance: 135.2
click at [0, 0] on slot at bounding box center [0, 0] width 0 height 0
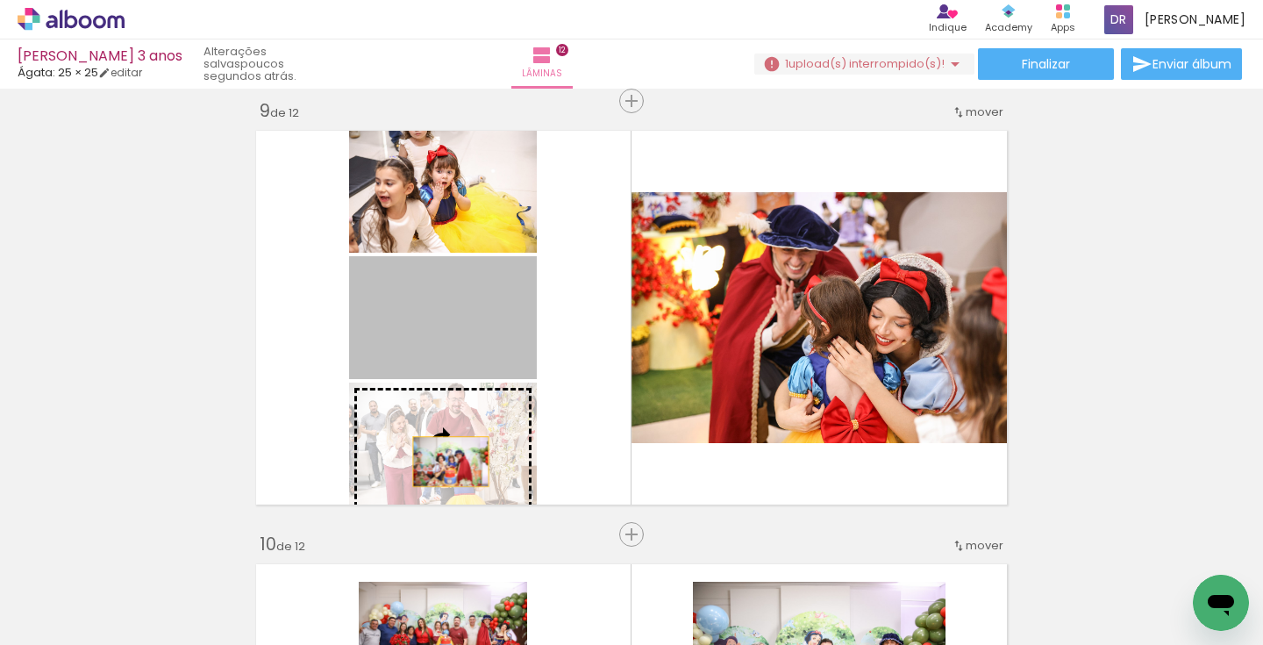
drag, startPoint x: 476, startPoint y: 338, endPoint x: 451, endPoint y: 461, distance: 126.2
click at [0, 0] on slot at bounding box center [0, 0] width 0 height 0
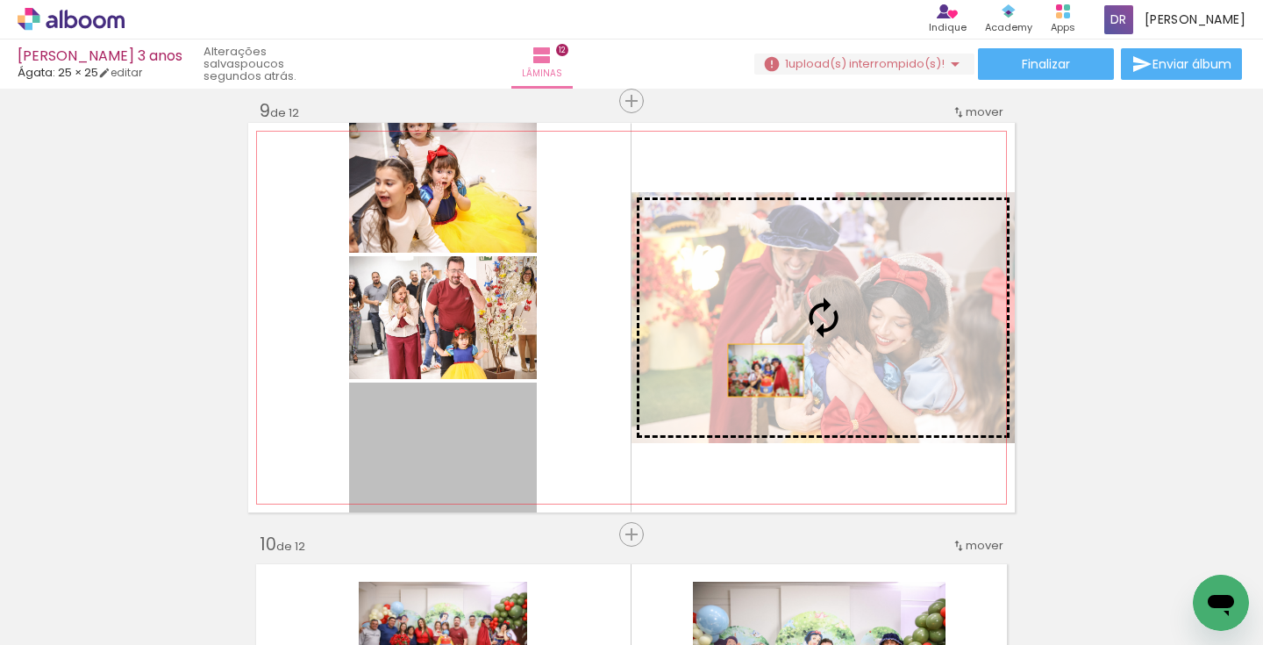
drag, startPoint x: 451, startPoint y: 461, endPoint x: 766, endPoint y: 370, distance: 327.8
click at [0, 0] on slot at bounding box center [0, 0] width 0 height 0
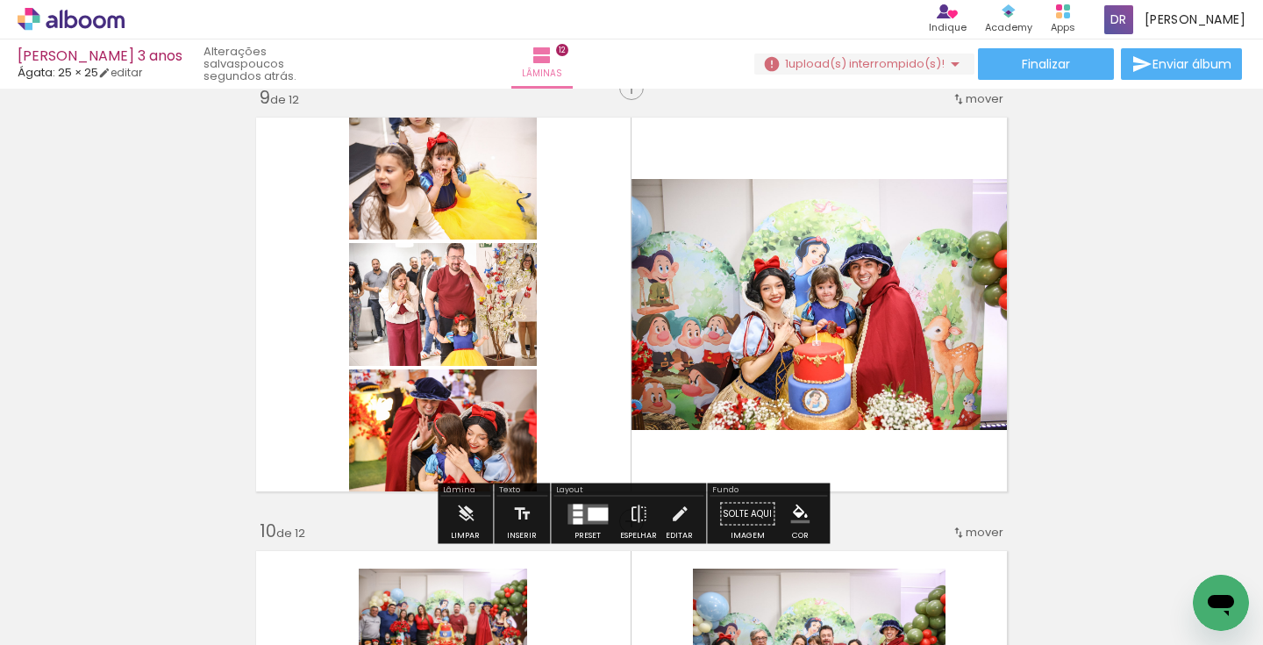
scroll to position [0, 0]
click at [417, 193] on div at bounding box center [443, 175] width 195 height 130
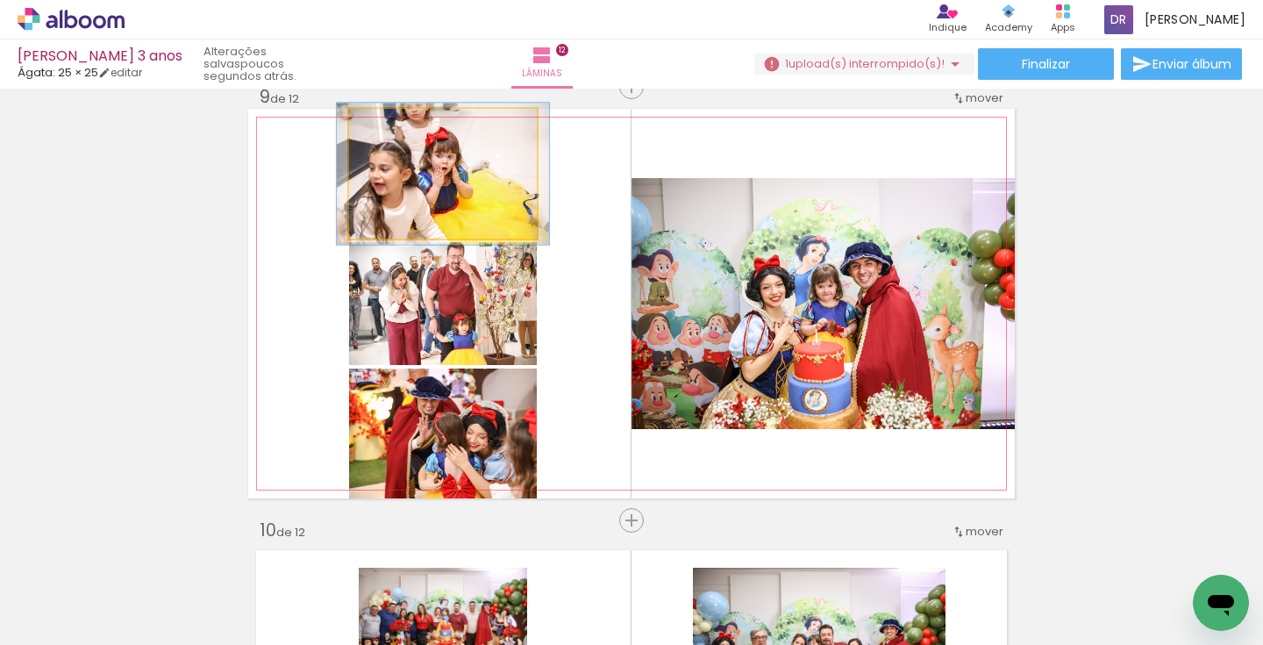
scroll to position [3497, 0]
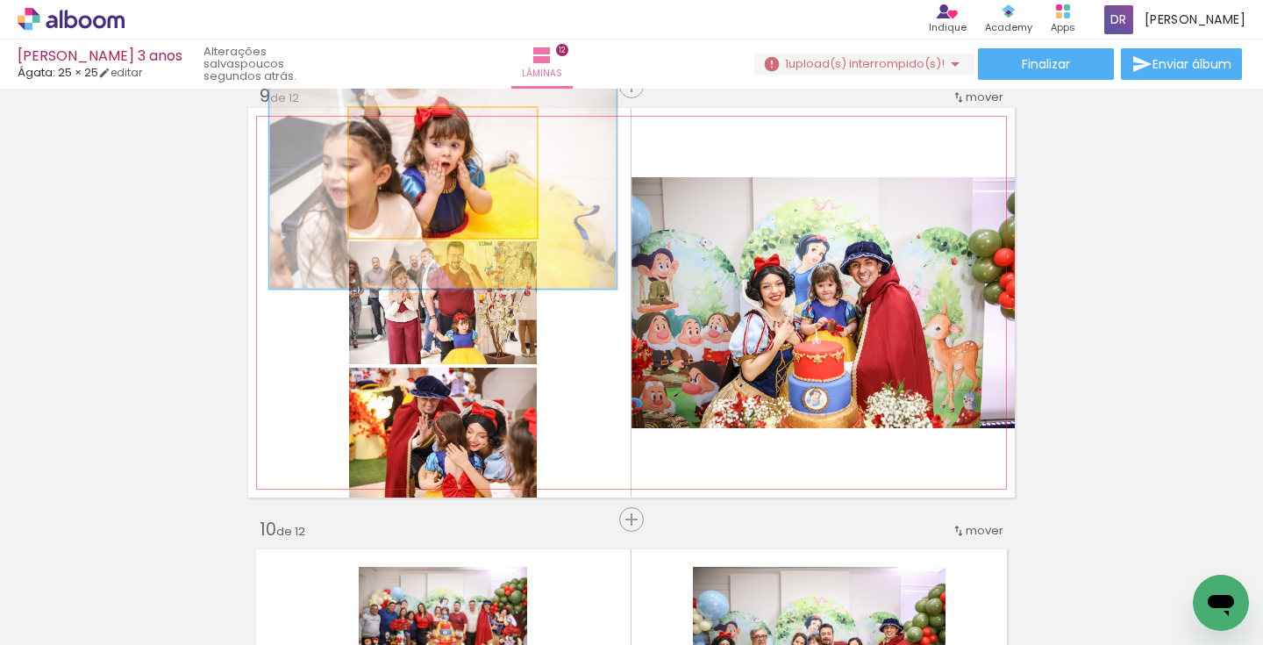
drag, startPoint x: 395, startPoint y: 125, endPoint x: 442, endPoint y: 128, distance: 47.4
click at [442, 128] on div at bounding box center [438, 126] width 16 height 16
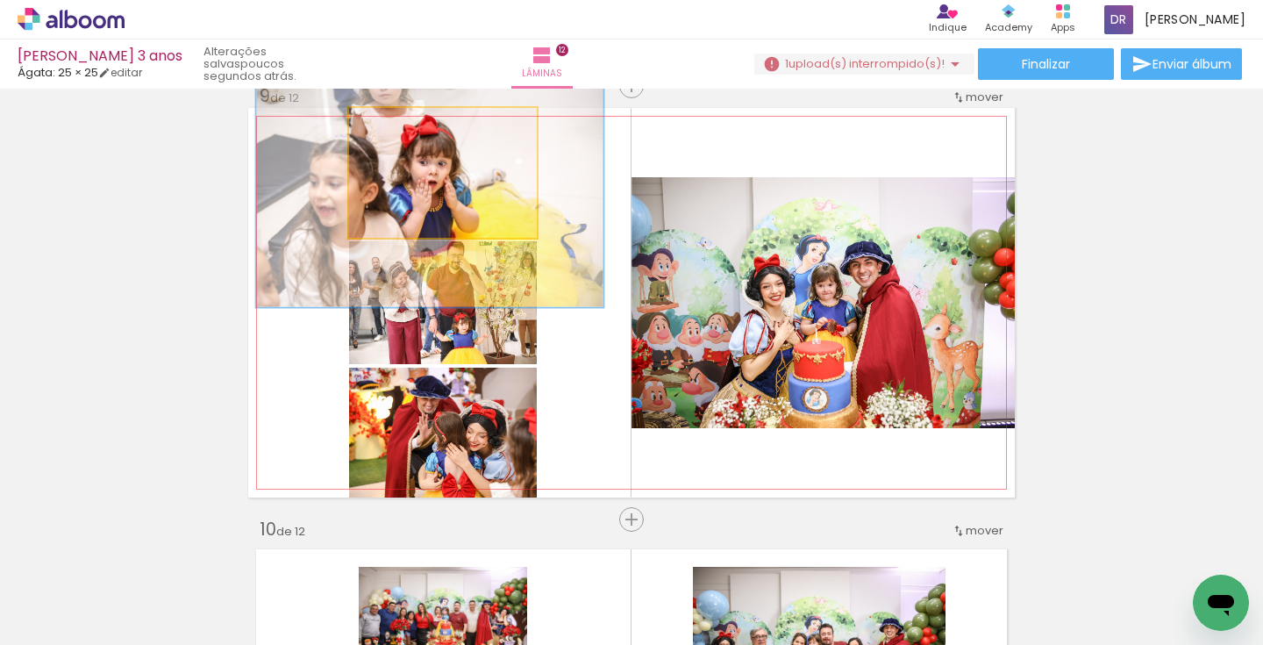
scroll to position [3498, 0]
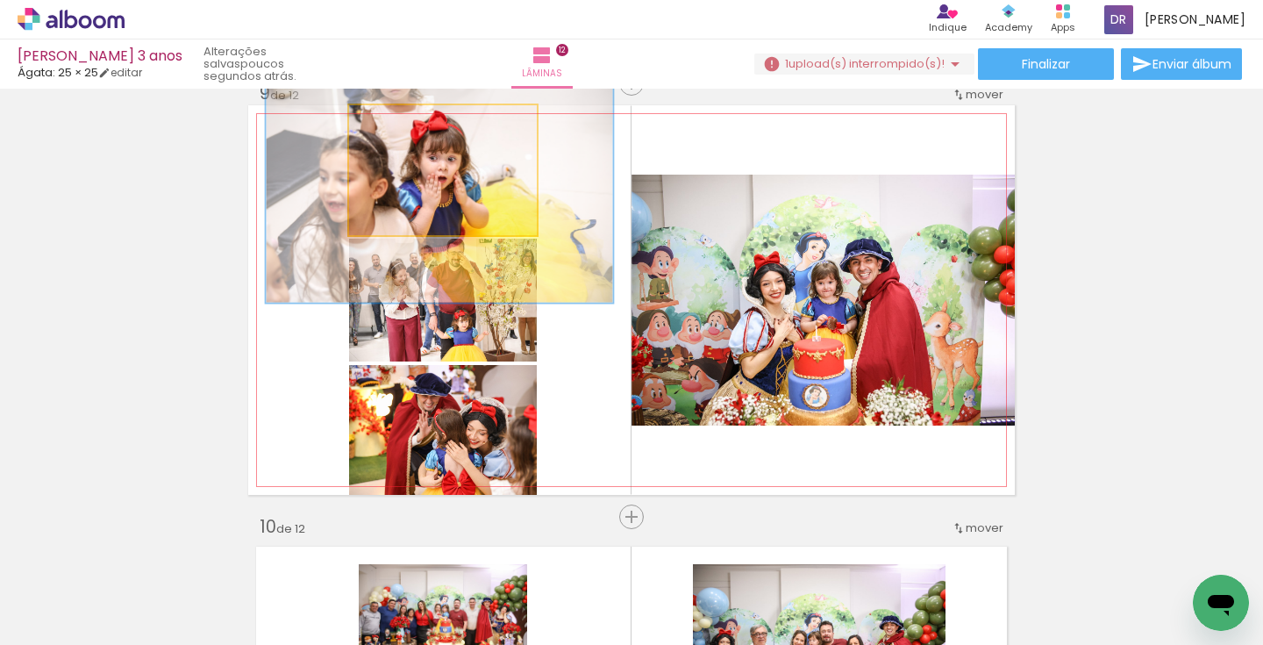
drag, startPoint x: 463, startPoint y: 175, endPoint x: 460, endPoint y: 191, distance: 17.0
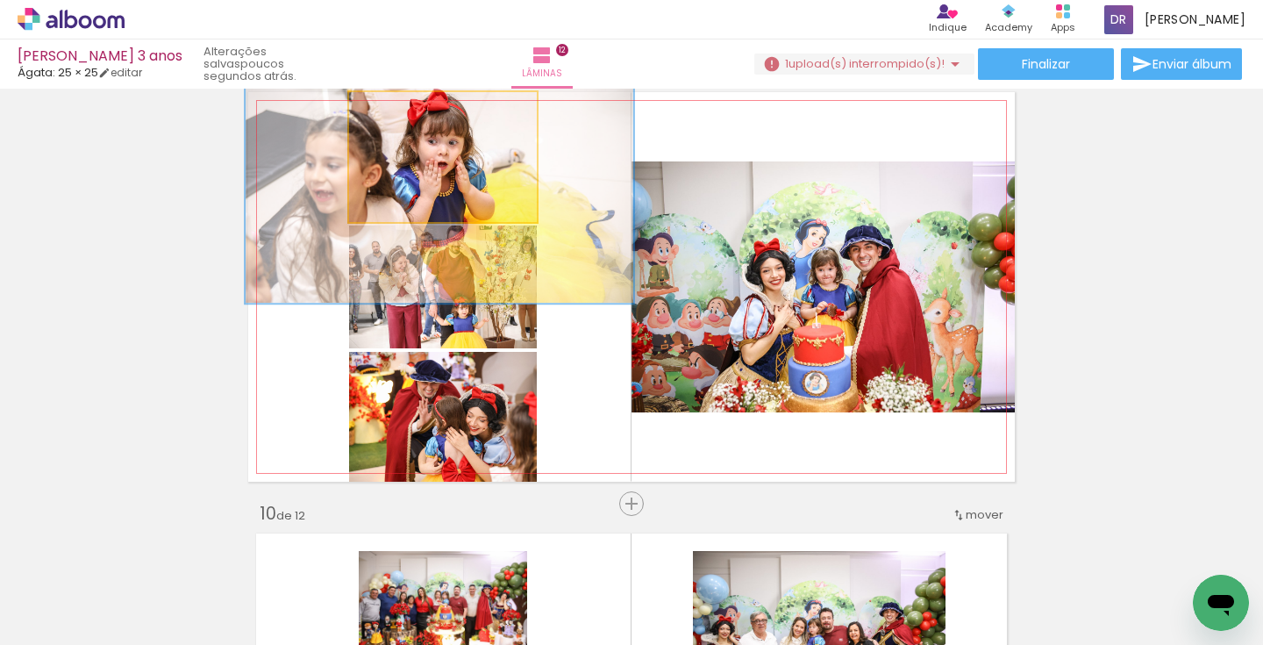
type paper-slider "200"
drag, startPoint x: 441, startPoint y: 122, endPoint x: 455, endPoint y: 122, distance: 14.0
click at [455, 122] on div at bounding box center [458, 110] width 28 height 28
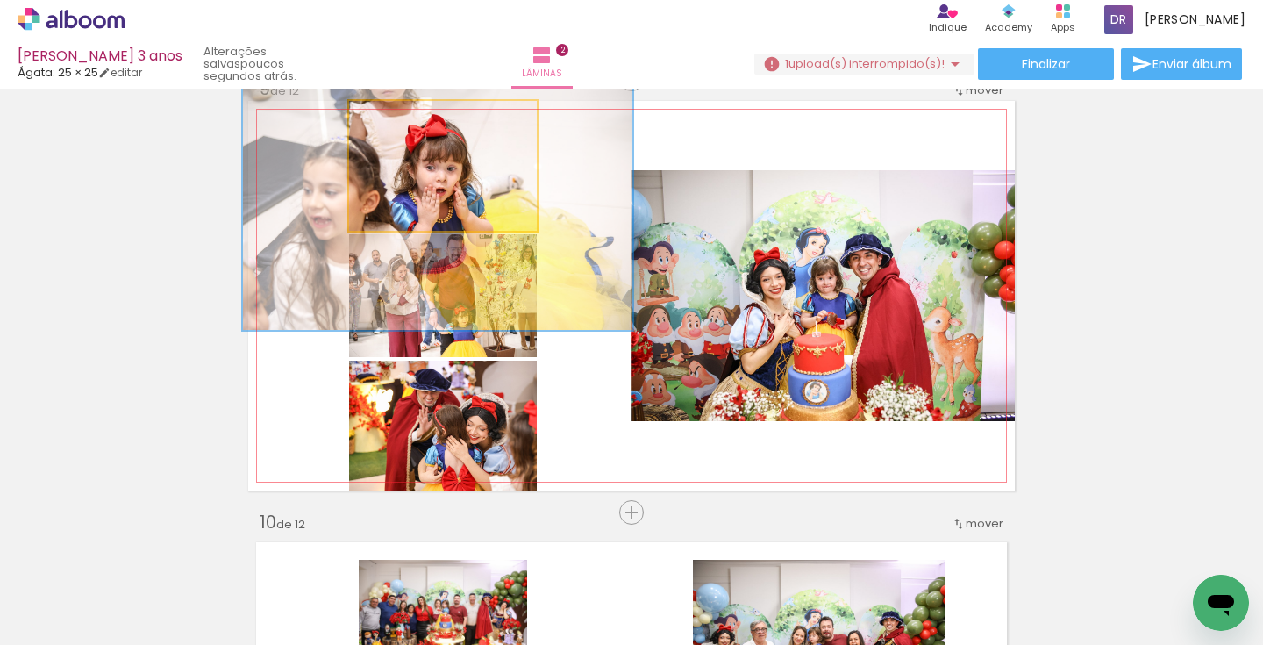
drag, startPoint x: 482, startPoint y: 150, endPoint x: 480, endPoint y: 167, distance: 17.7
click at [481, 167] on div at bounding box center [437, 201] width 389 height 260
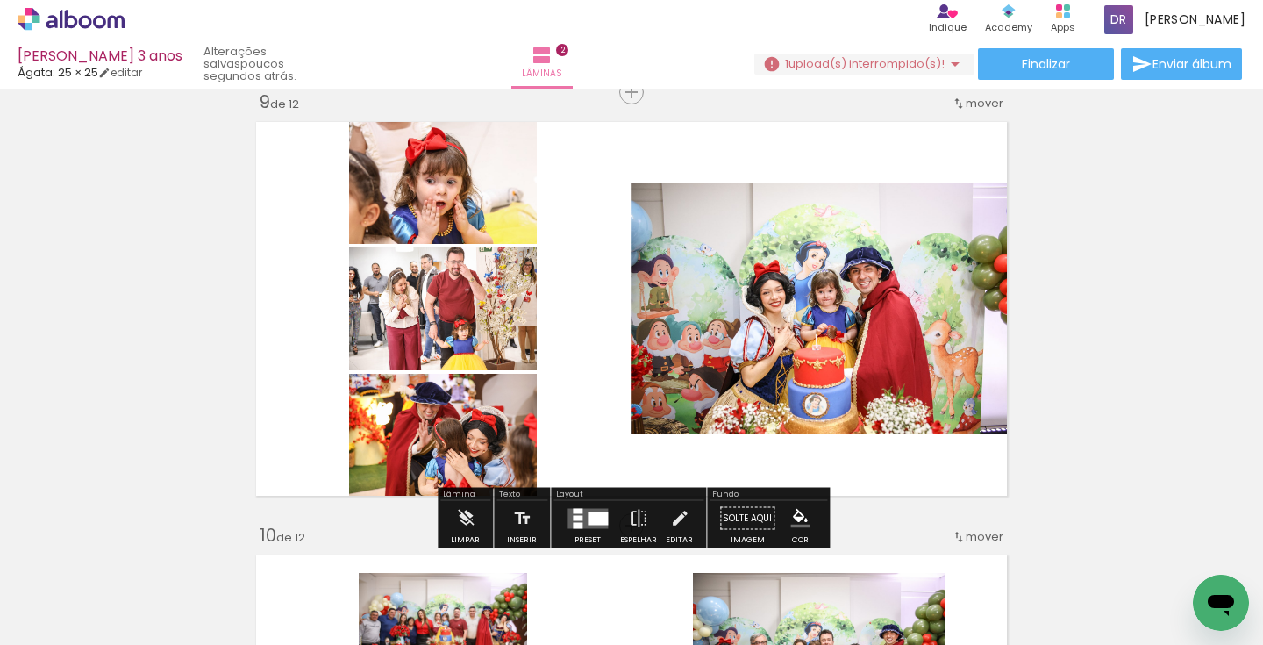
scroll to position [3491, 0]
click at [250, 277] on quentale-layouter at bounding box center [631, 308] width 766 height 389
click at [922, 364] on div at bounding box center [822, 308] width 383 height 255
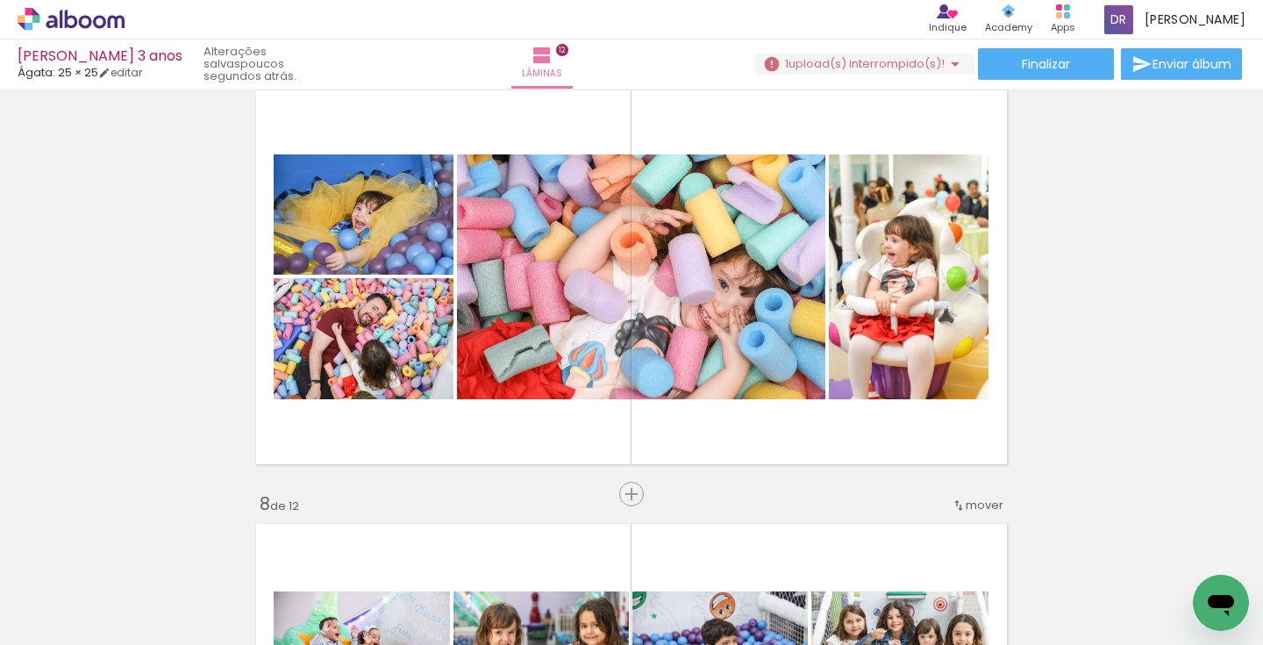
scroll to position [2662, 0]
